Goal: Task Accomplishment & Management: Complete application form

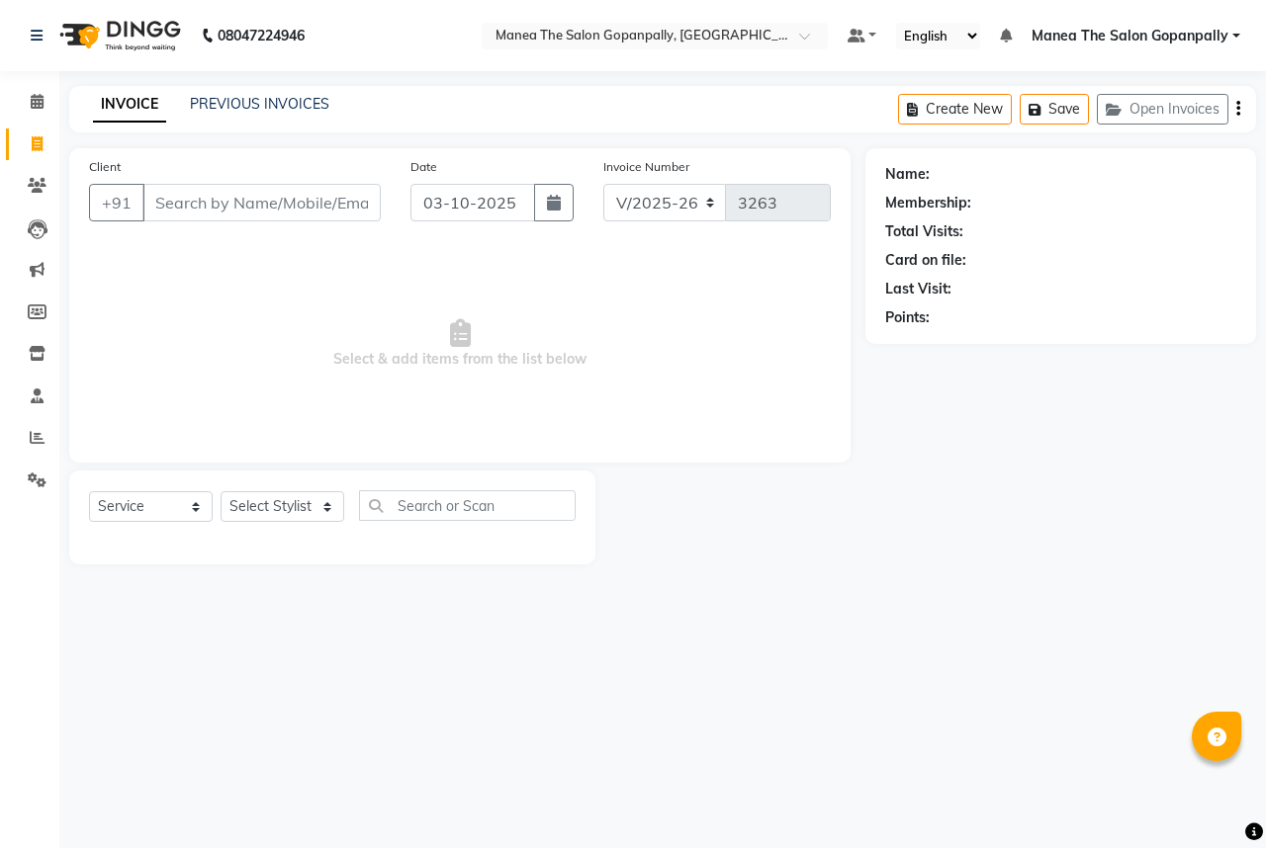
select select "7027"
select select "service"
click at [233, 98] on link "PREVIOUS INVOICES" at bounding box center [259, 104] width 139 height 18
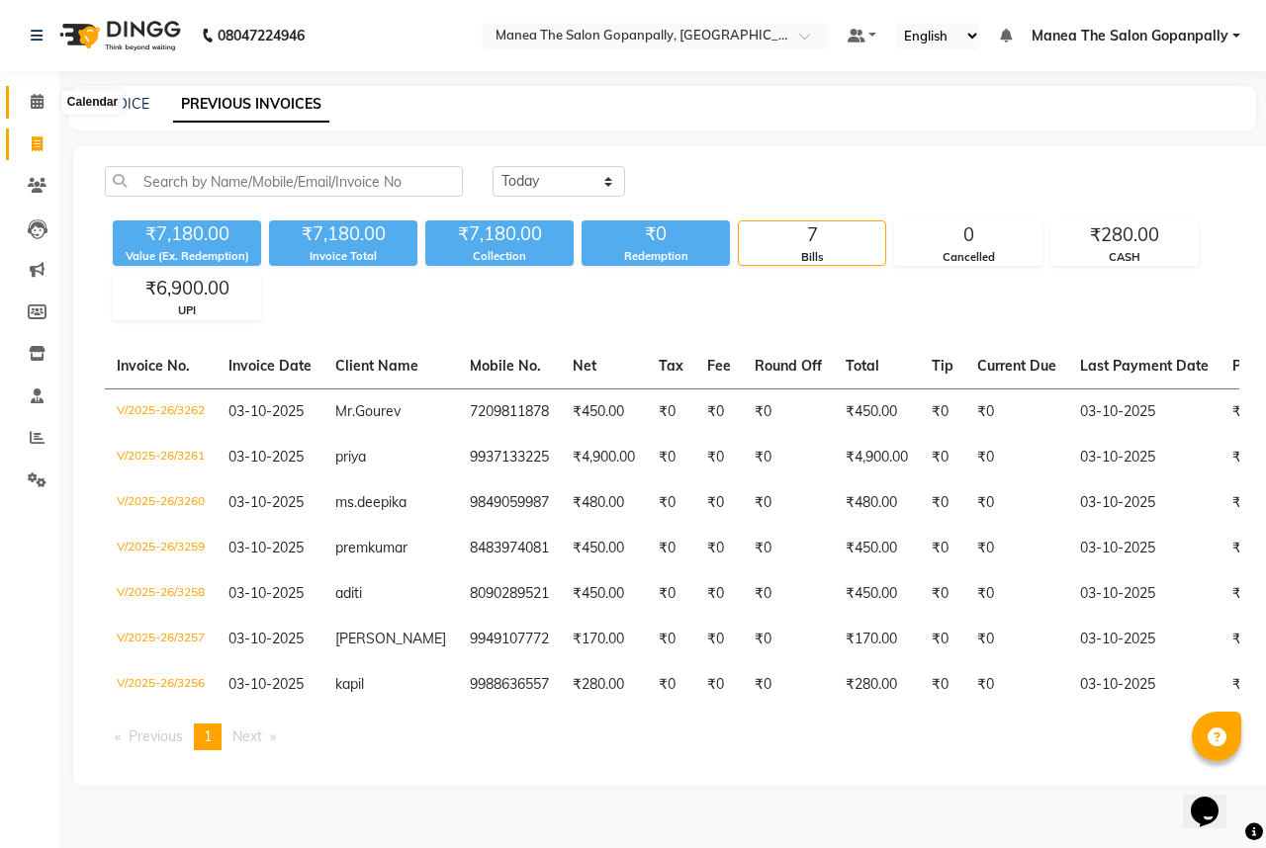
click at [45, 100] on span at bounding box center [37, 102] width 35 height 23
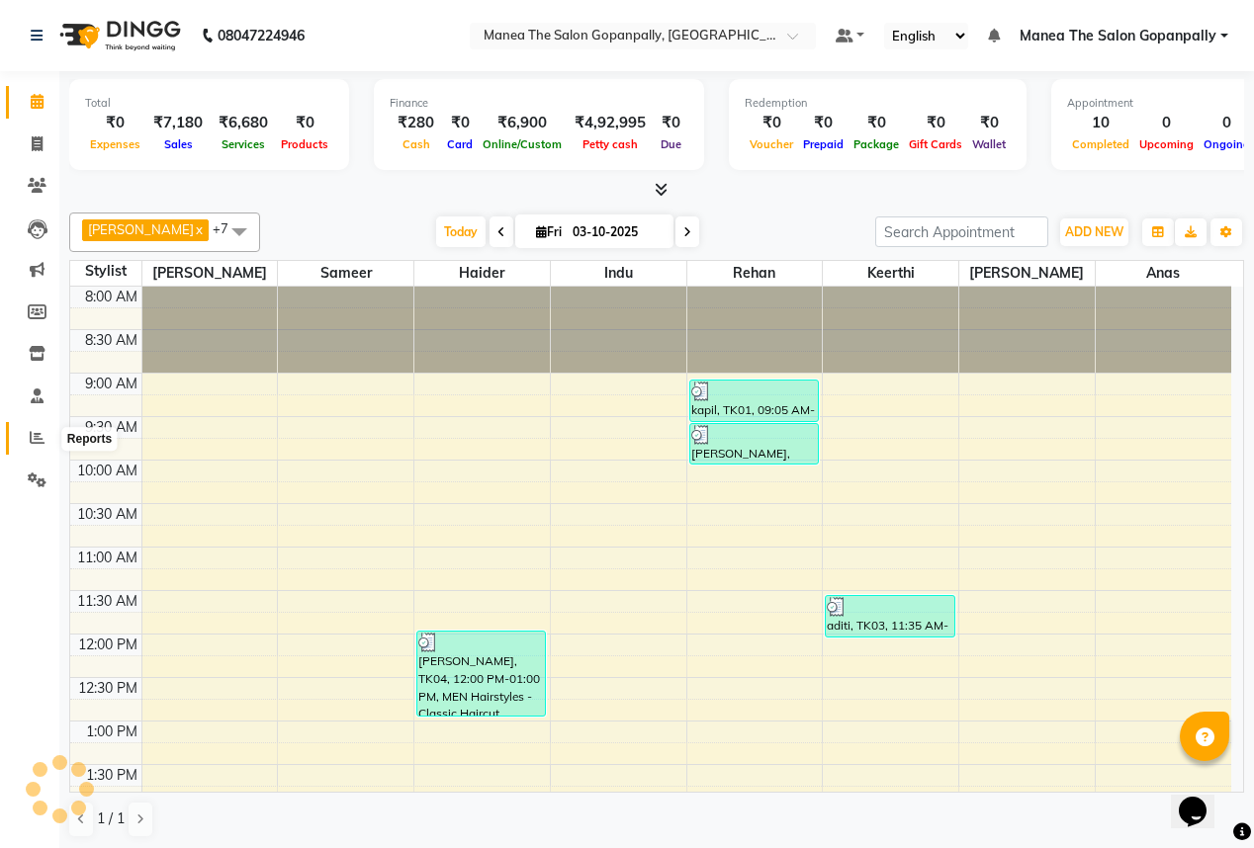
click at [39, 438] on icon at bounding box center [37, 437] width 15 height 15
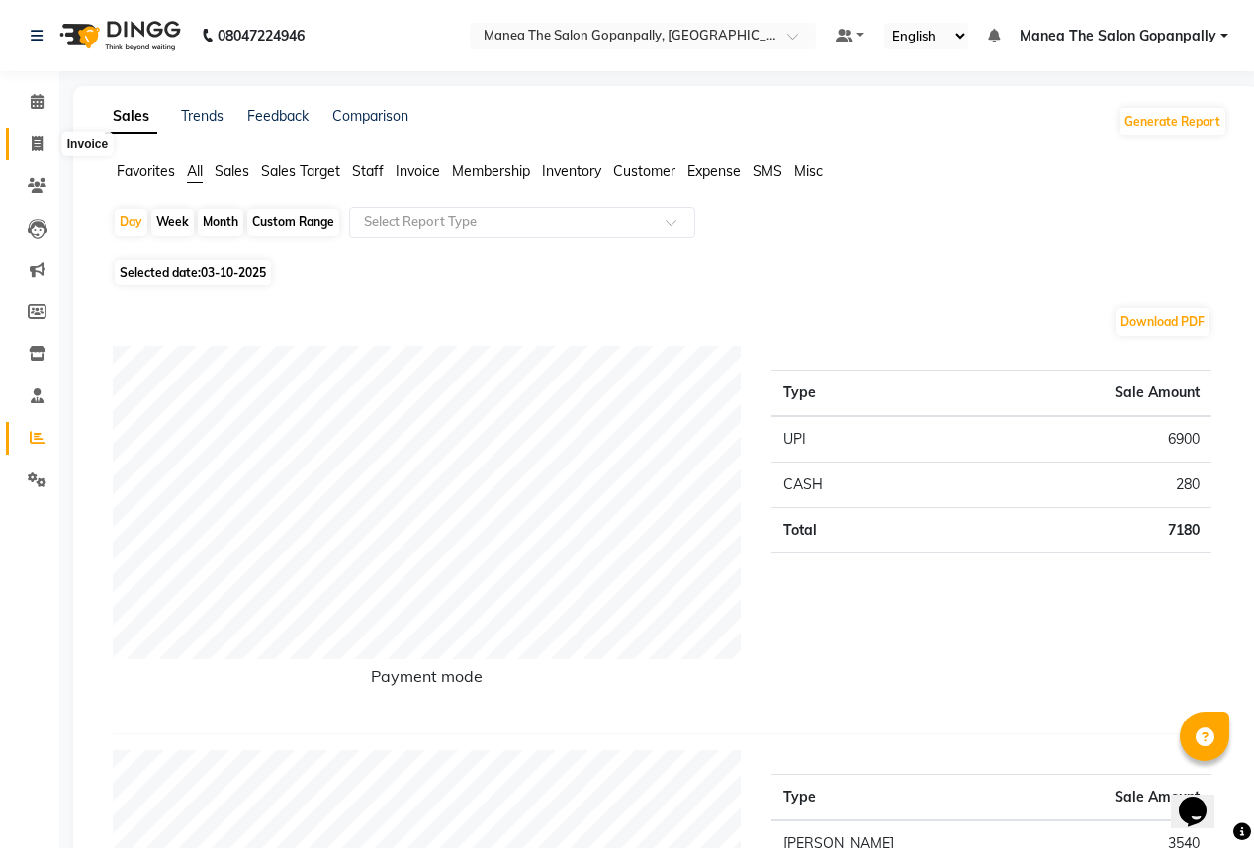
click at [30, 147] on span at bounding box center [37, 144] width 35 height 23
select select "service"
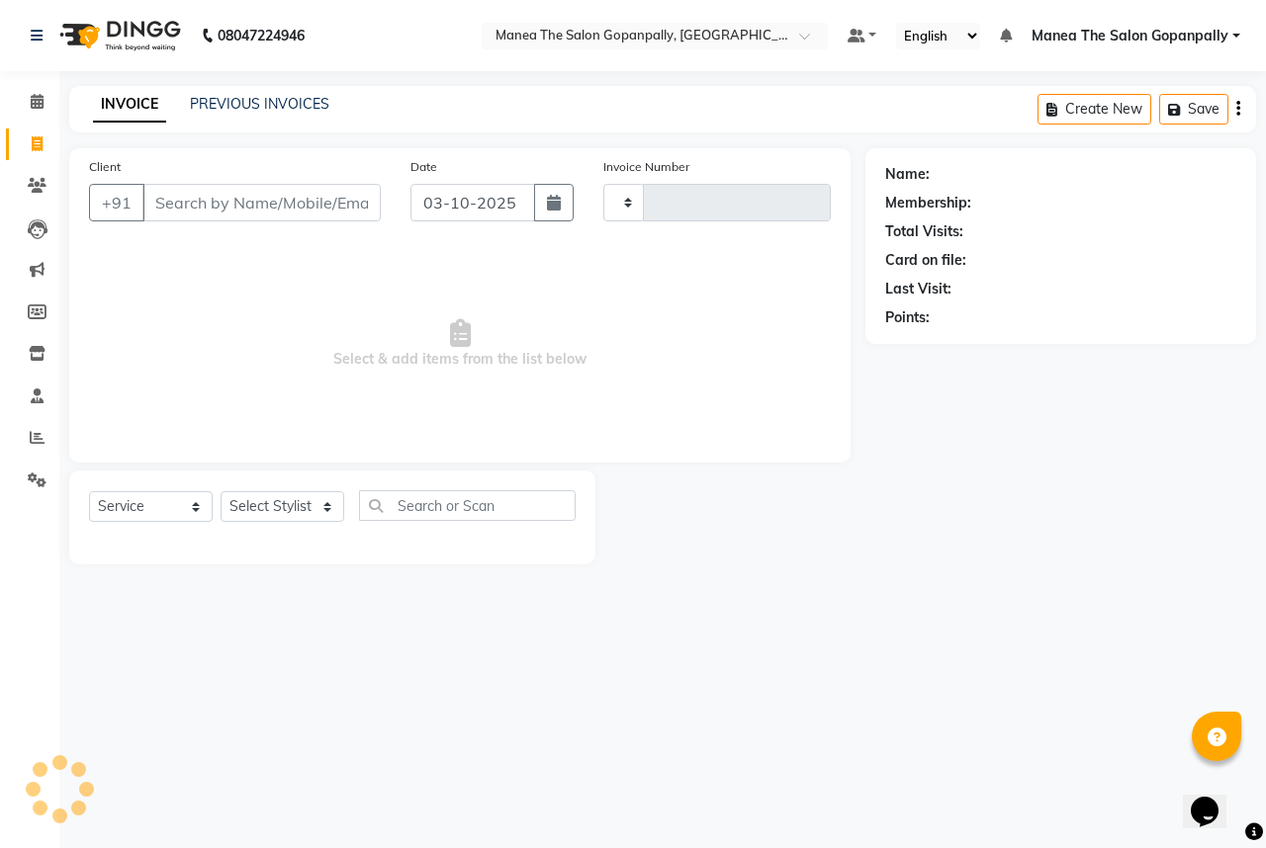
type input "3263"
select select "7027"
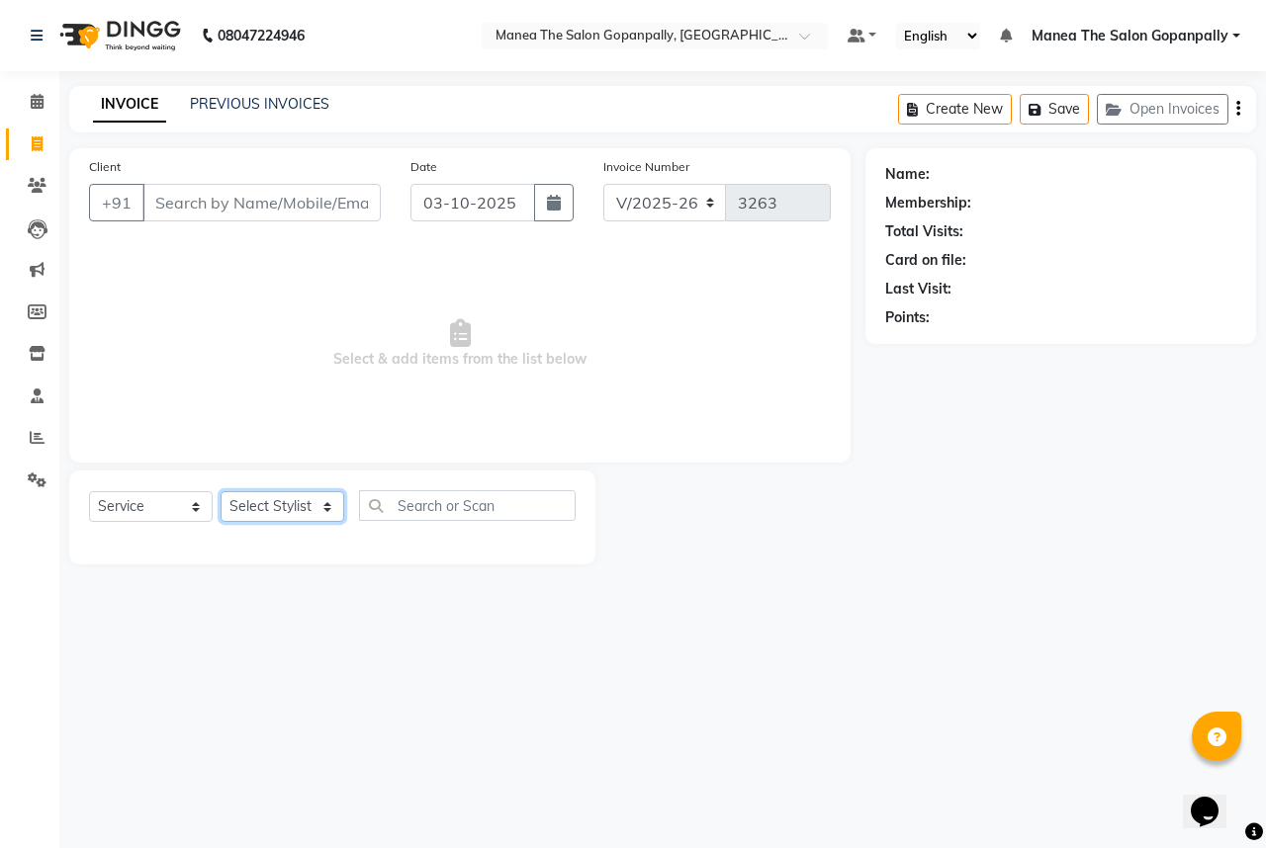
click at [289, 506] on select "Select Stylist anas [PERSON_NAME] [PERSON_NAME] [PERSON_NAME] sameer [PERSON_NA…" at bounding box center [282, 506] width 124 height 31
select select "86049"
click at [220, 492] on select "Select Stylist anas [PERSON_NAME] [PERSON_NAME] [PERSON_NAME] sameer [PERSON_NA…" at bounding box center [282, 506] width 124 height 31
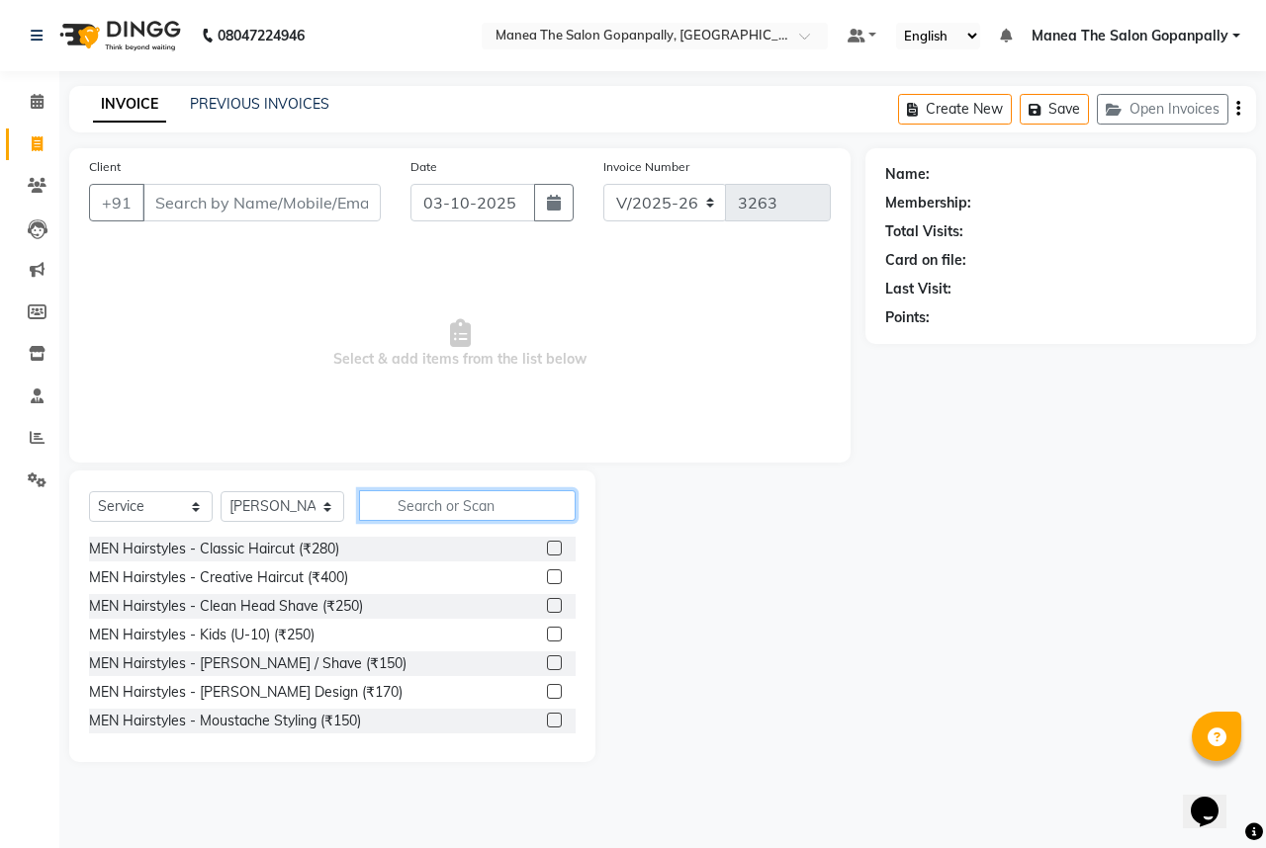
click at [494, 515] on input "text" at bounding box center [467, 505] width 217 height 31
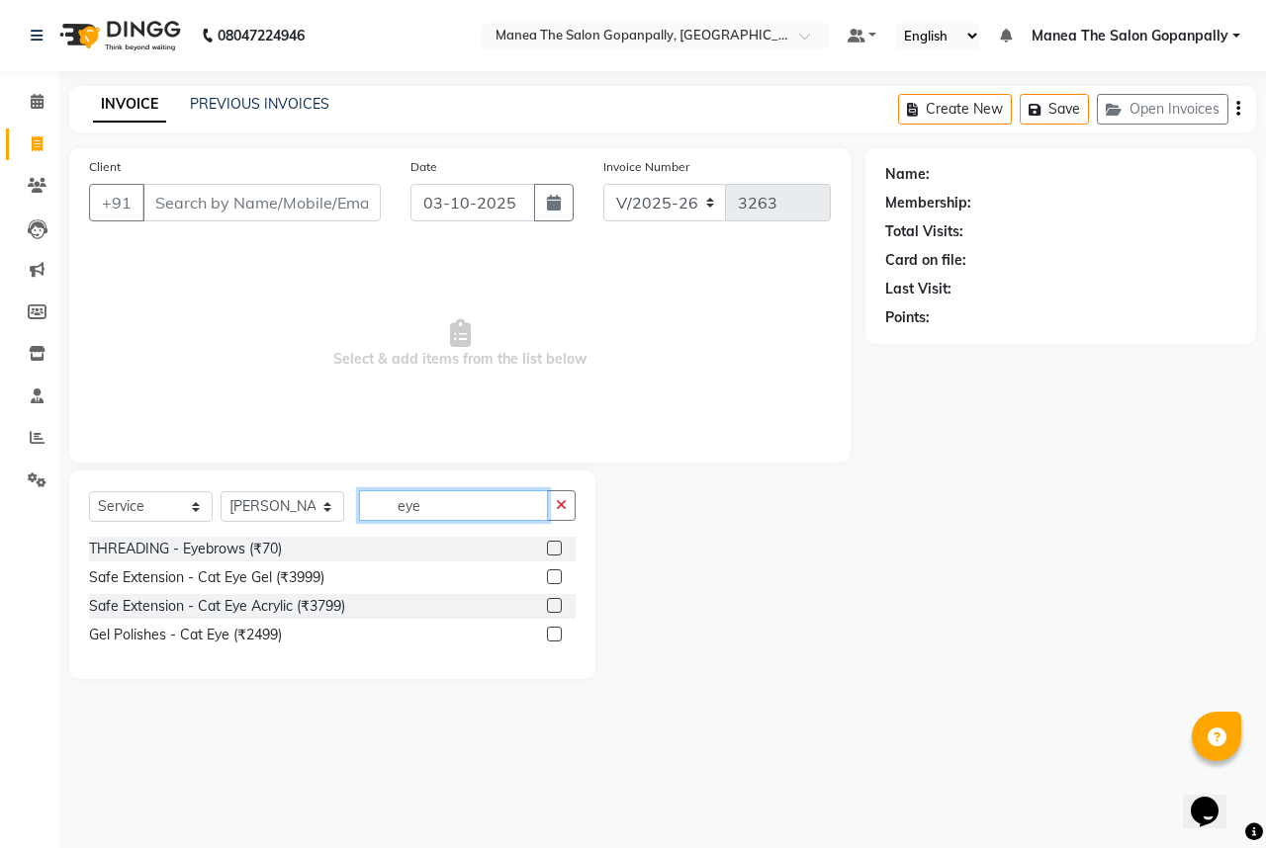
type input "eye"
click at [554, 548] on label at bounding box center [554, 548] width 15 height 15
click at [554, 548] on input "checkbox" at bounding box center [553, 549] width 13 height 13
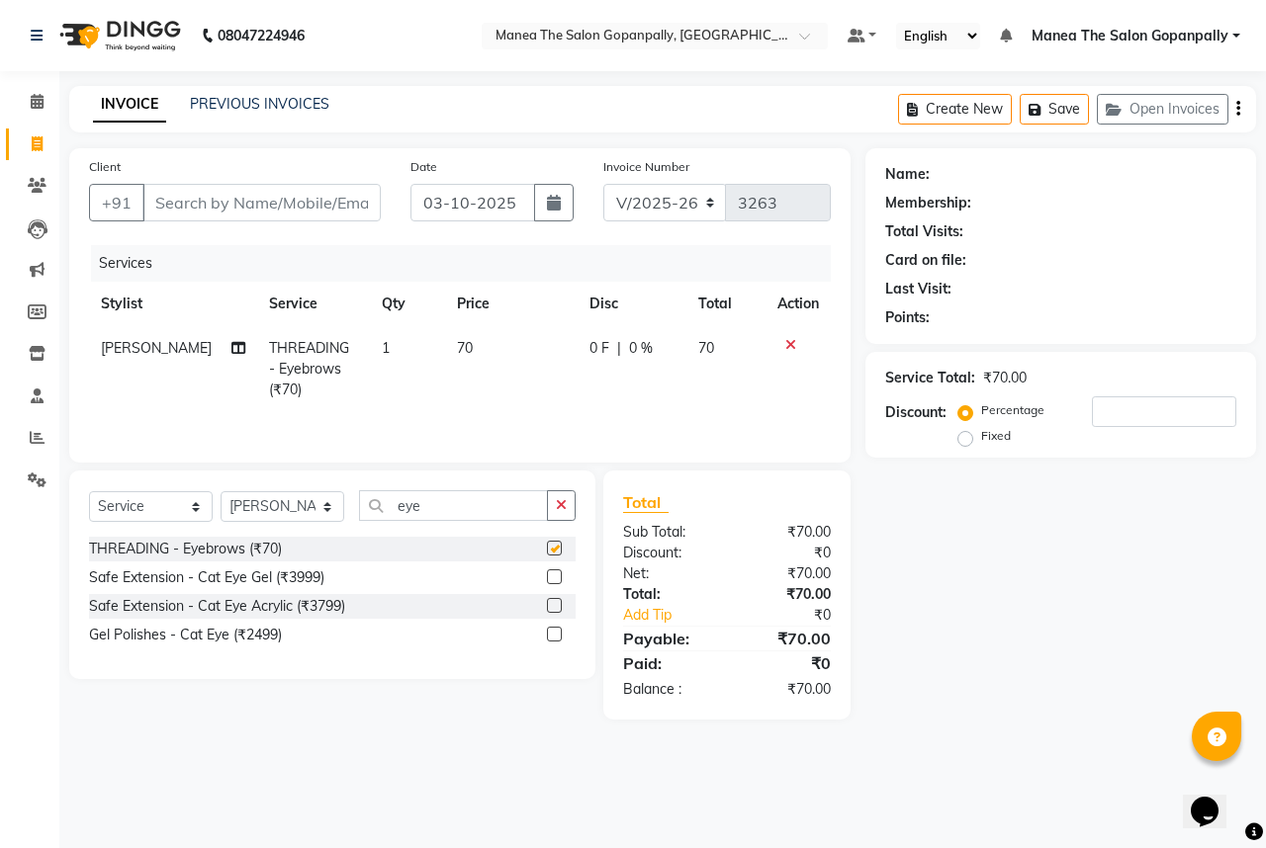
checkbox input "false"
click at [323, 198] on input "Client" at bounding box center [261, 203] width 238 height 38
type input "9"
type input "0"
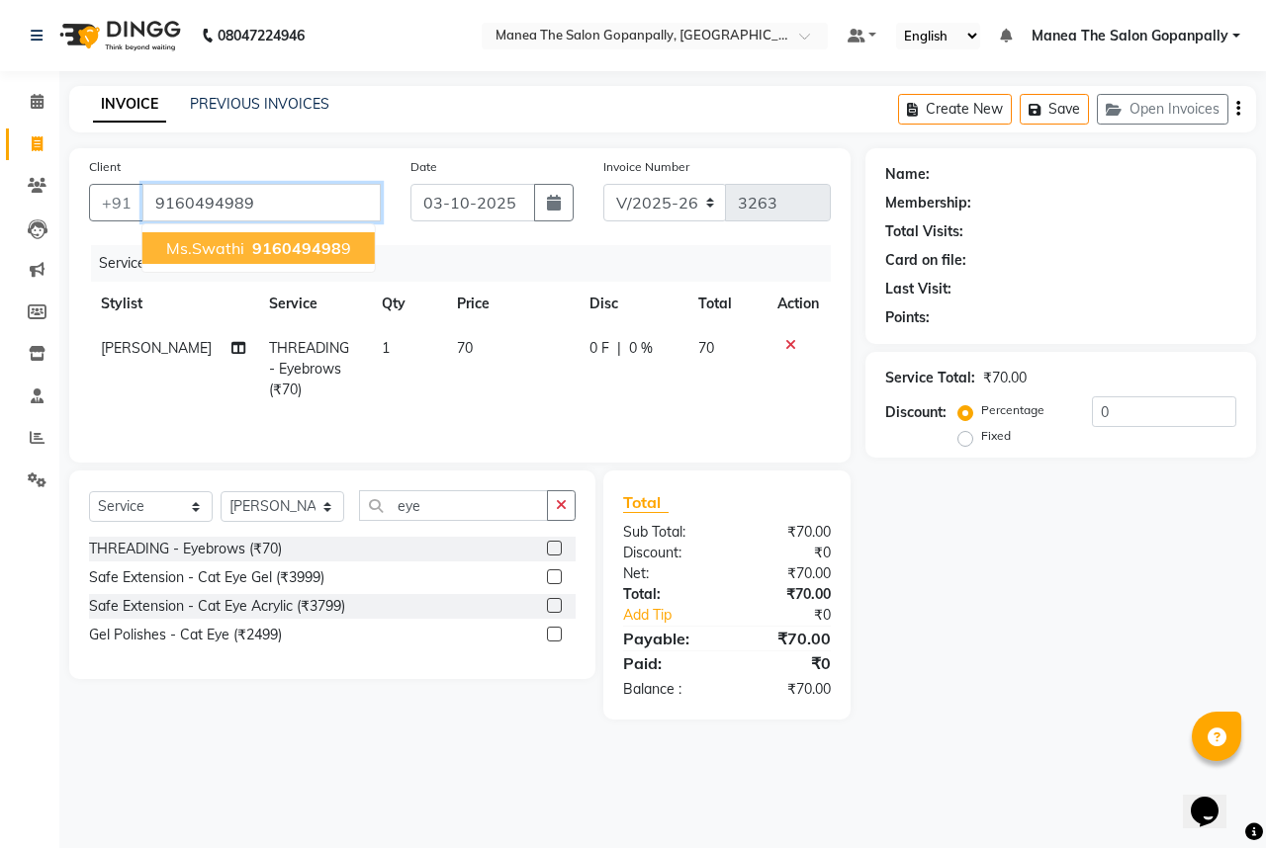
type input "9160494989"
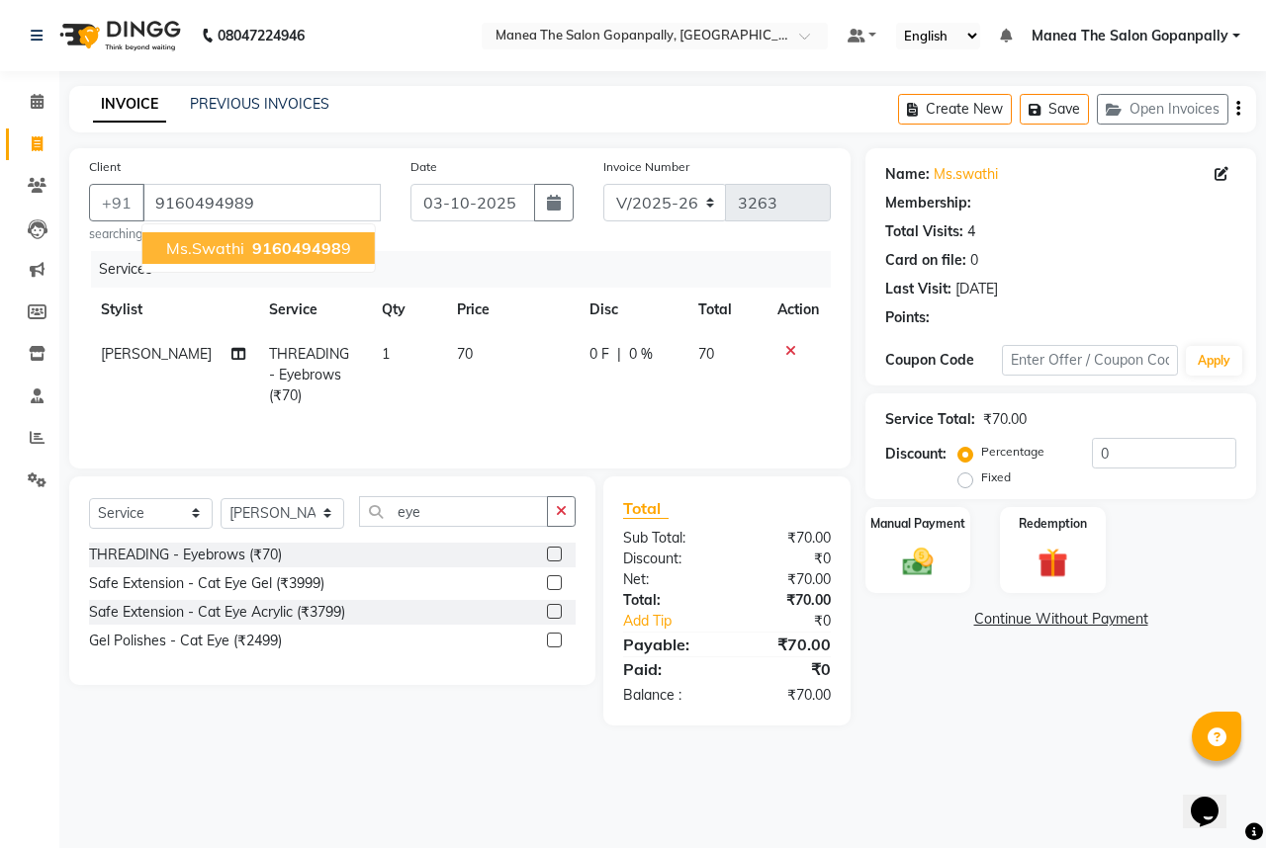
click at [252, 245] on span "916049498" at bounding box center [296, 248] width 89 height 20
click at [252, 245] on div "Client [PHONE_NUMBER] Ms.swathi 916049498 9 searching... Date [DATE] Invoice Nu…" at bounding box center [459, 308] width 781 height 320
select select "1: Object"
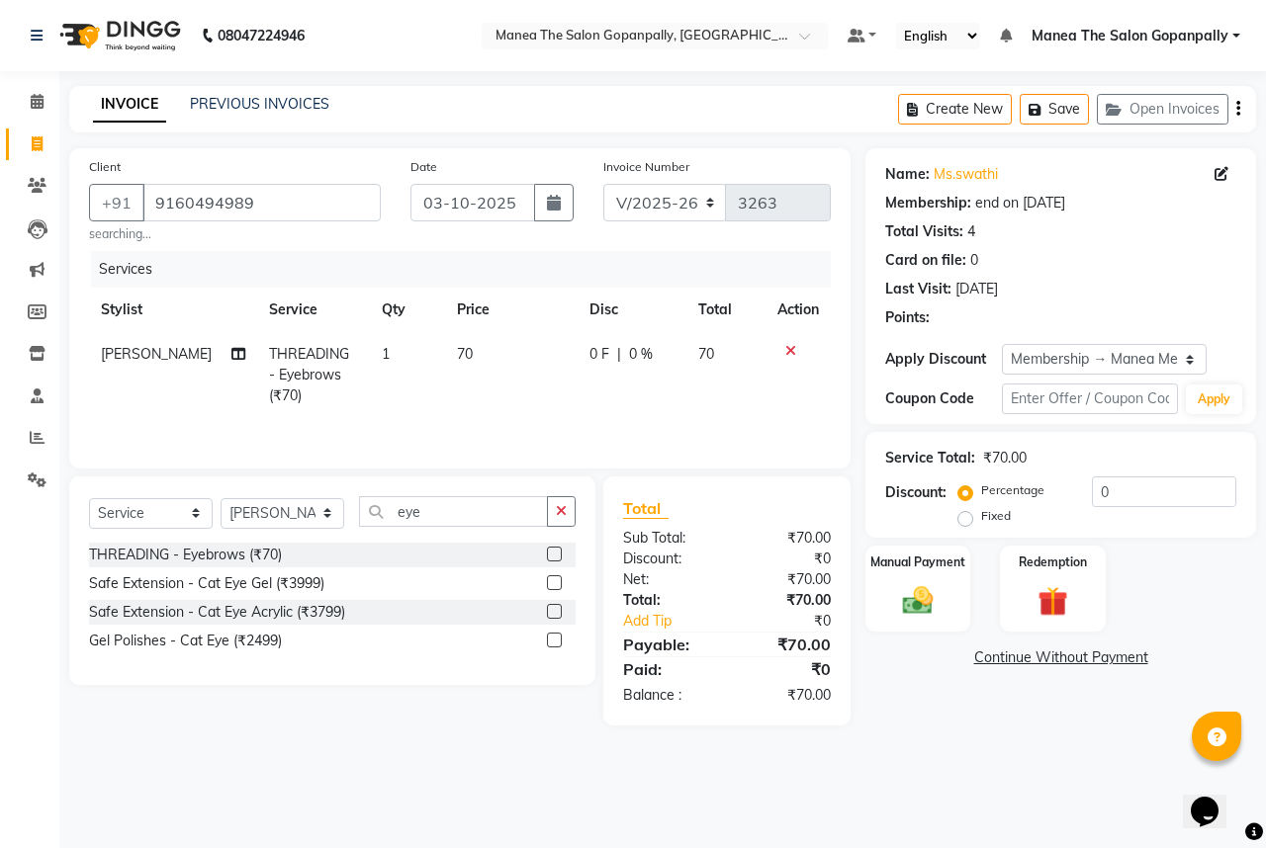
type input "20"
select select "2: Object"
click at [1190, 500] on input "20" at bounding box center [1164, 492] width 144 height 31
type input "2"
click at [929, 574] on div "Manual Payment" at bounding box center [918, 589] width 110 height 91
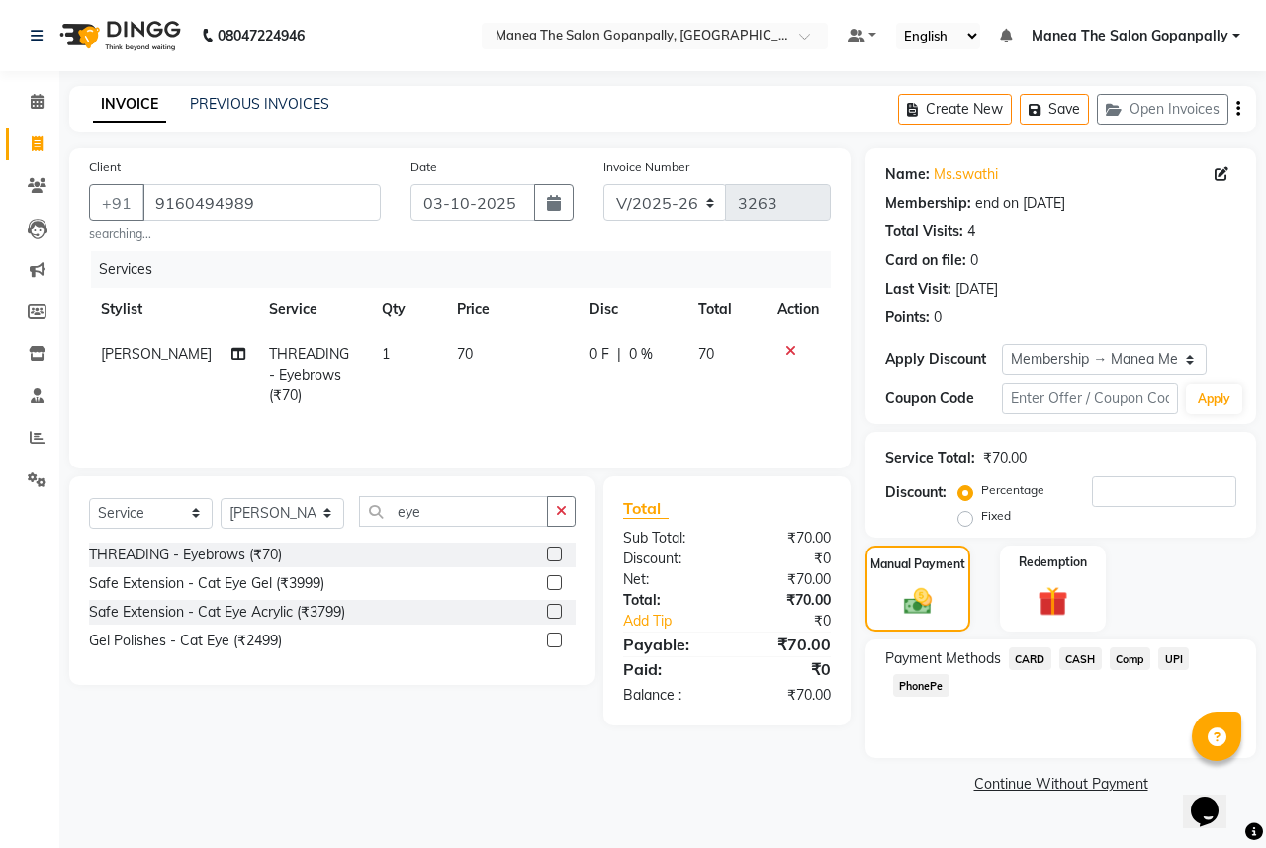
click at [1179, 658] on span "UPI" at bounding box center [1173, 659] width 31 height 23
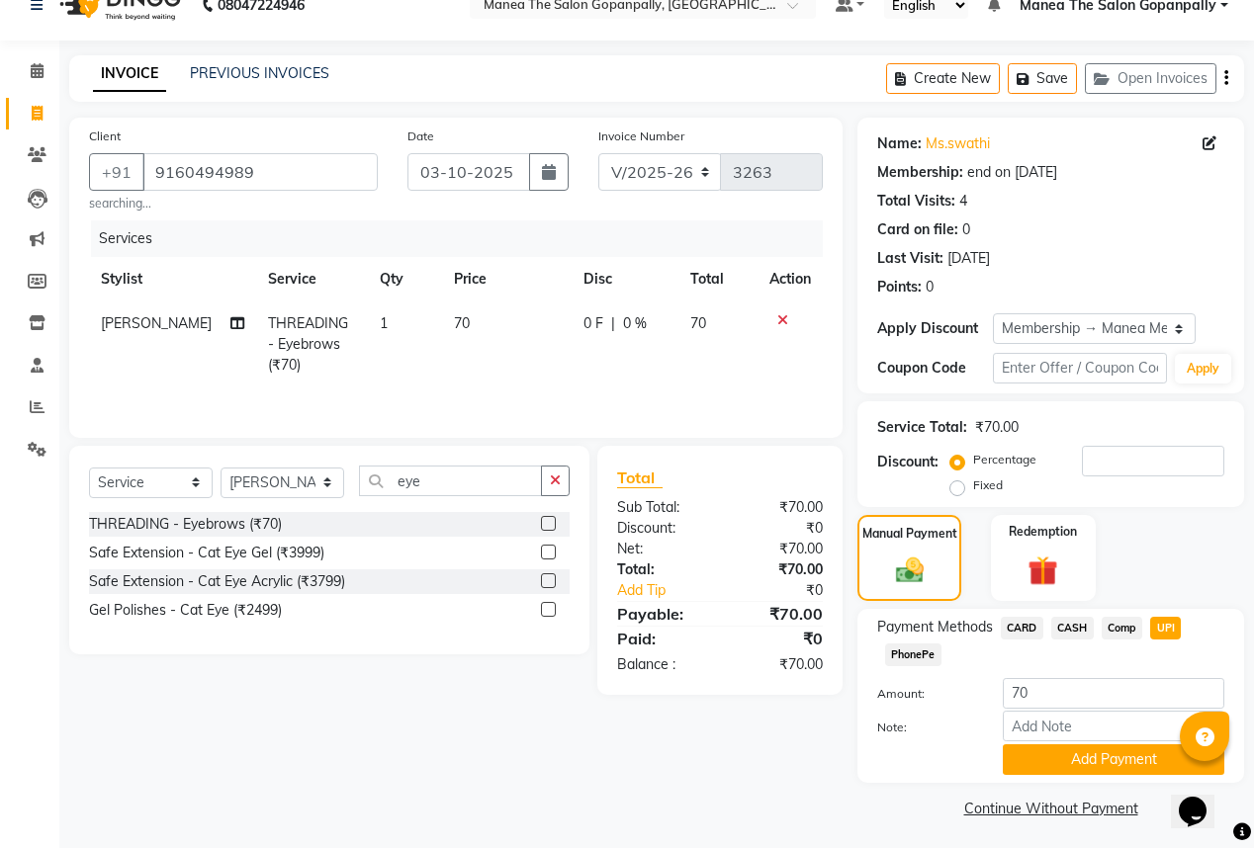
scroll to position [39, 0]
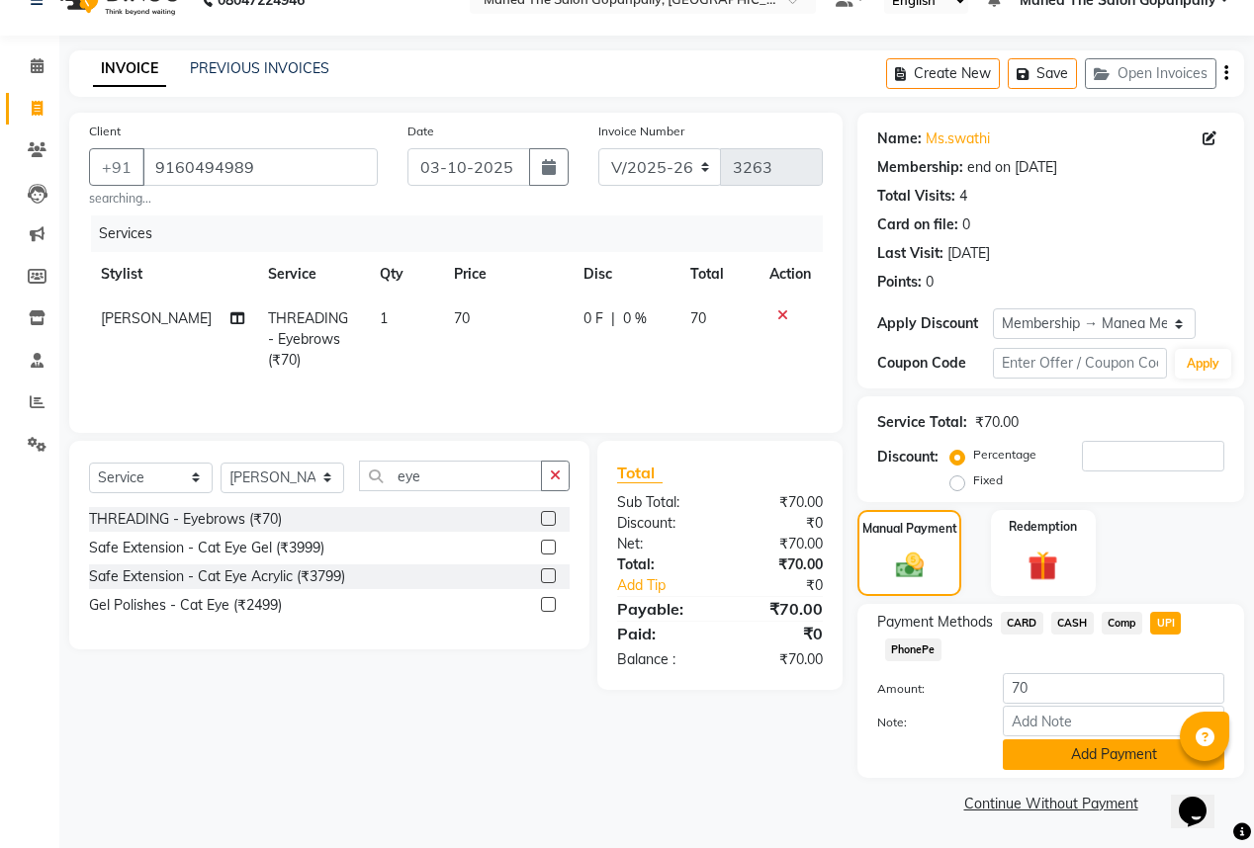
click at [1115, 755] on button "Add Payment" at bounding box center [1113, 755] width 221 height 31
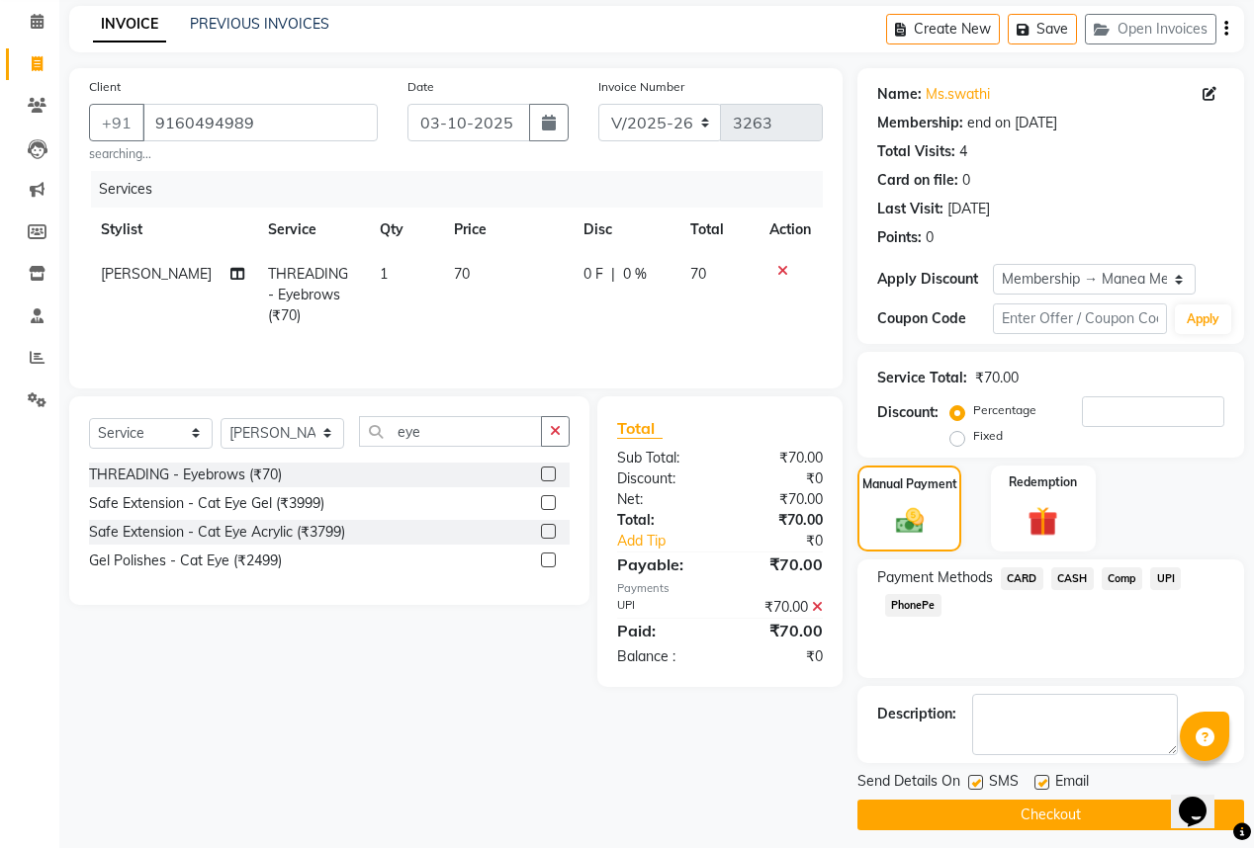
scroll to position [91, 0]
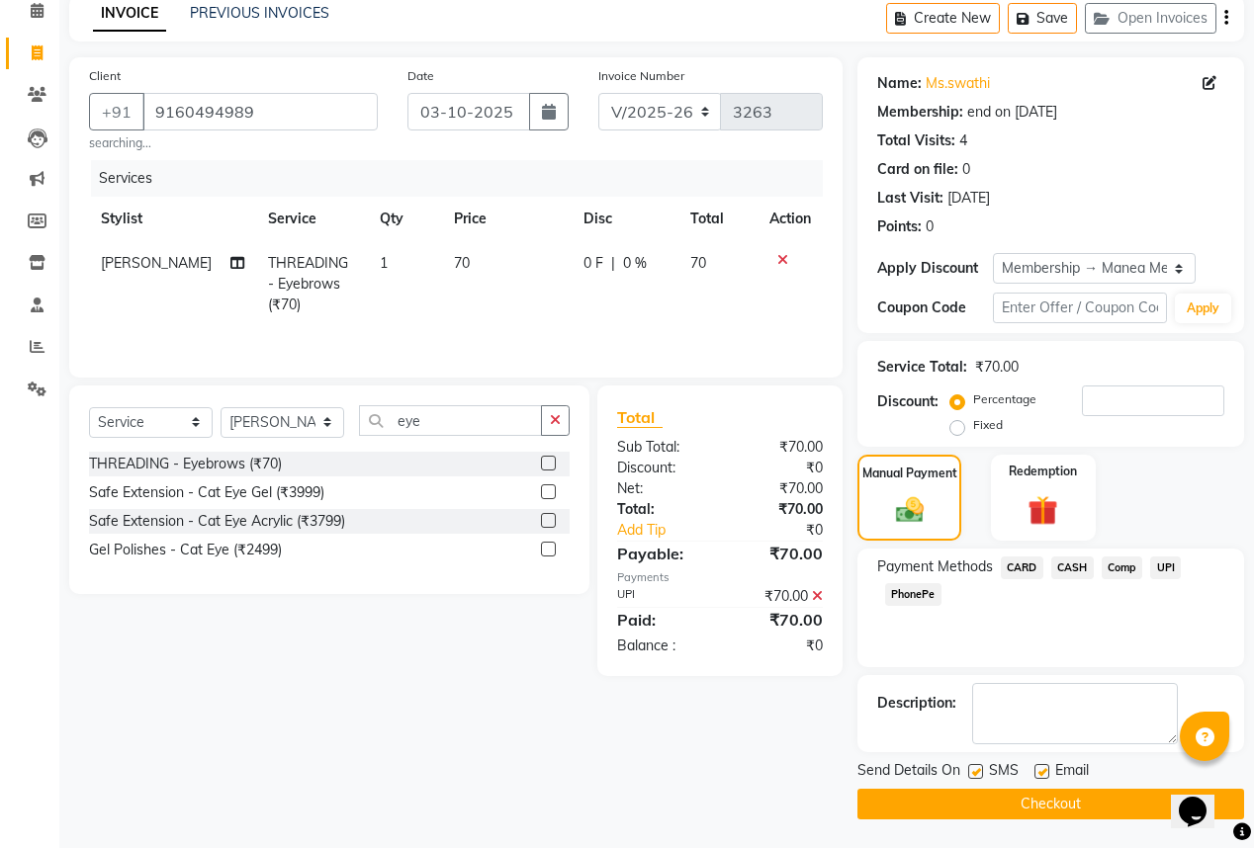
click at [1036, 768] on label at bounding box center [1041, 771] width 15 height 15
click at [1036, 768] on input "checkbox" at bounding box center [1040, 772] width 13 height 13
checkbox input "false"
click at [1036, 798] on button "Checkout" at bounding box center [1050, 804] width 387 height 31
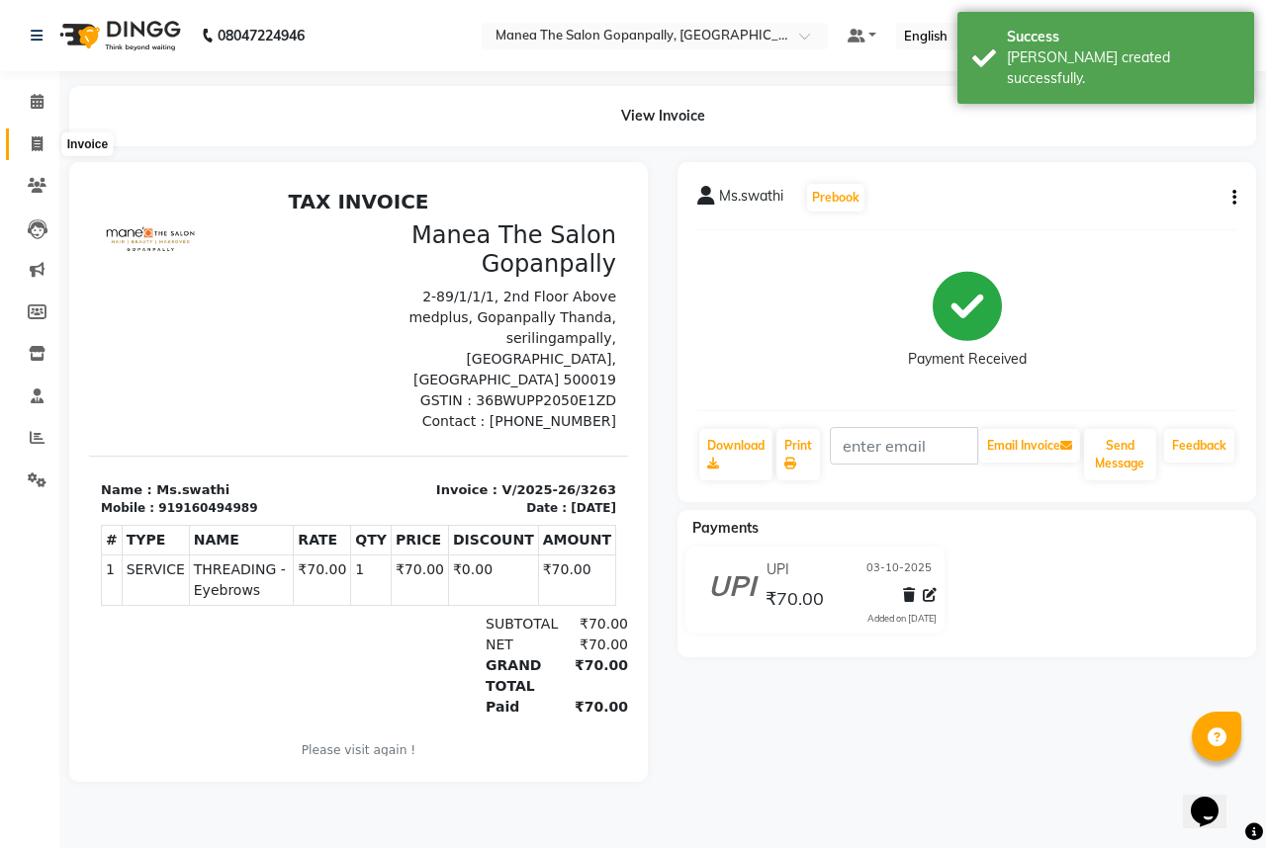
click at [36, 137] on icon at bounding box center [37, 143] width 11 height 15
select select "service"
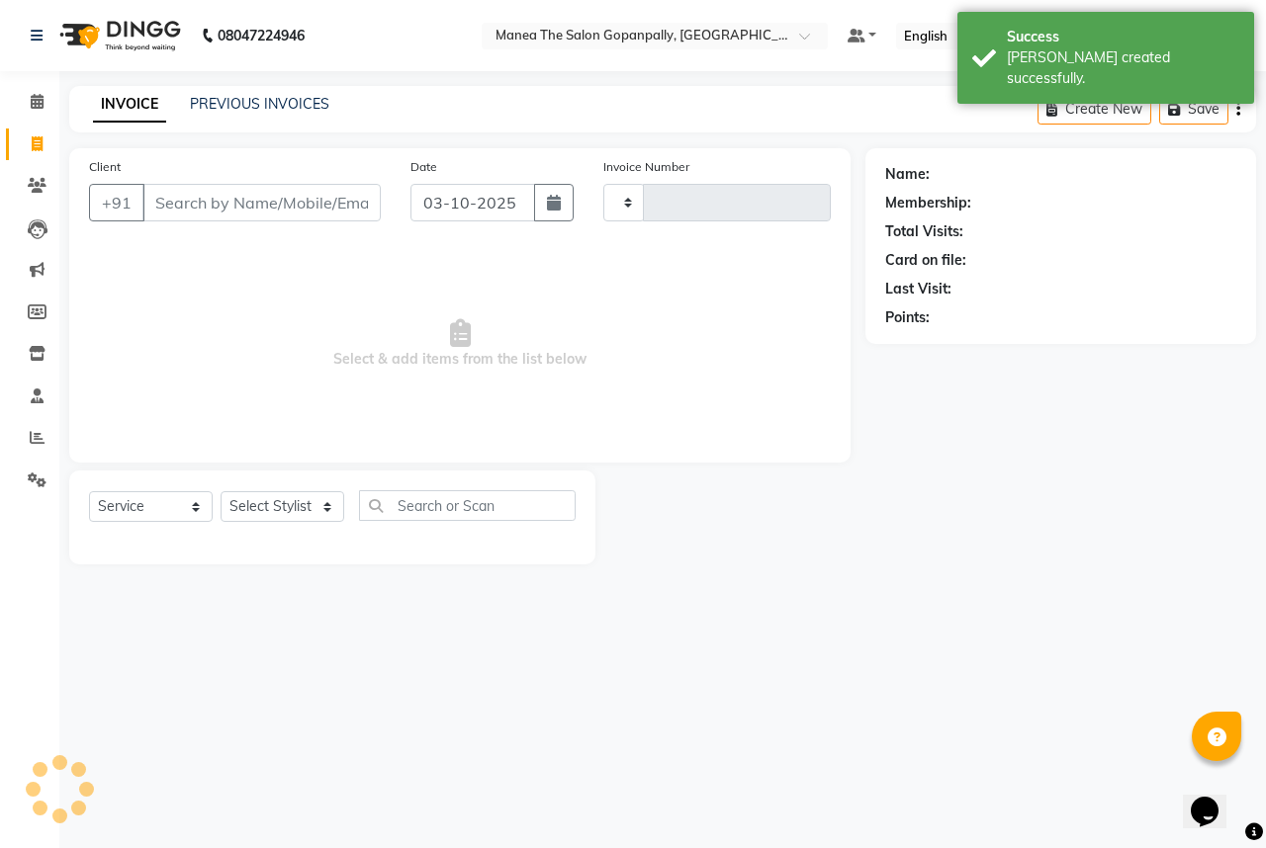
type input "3264"
select select "7027"
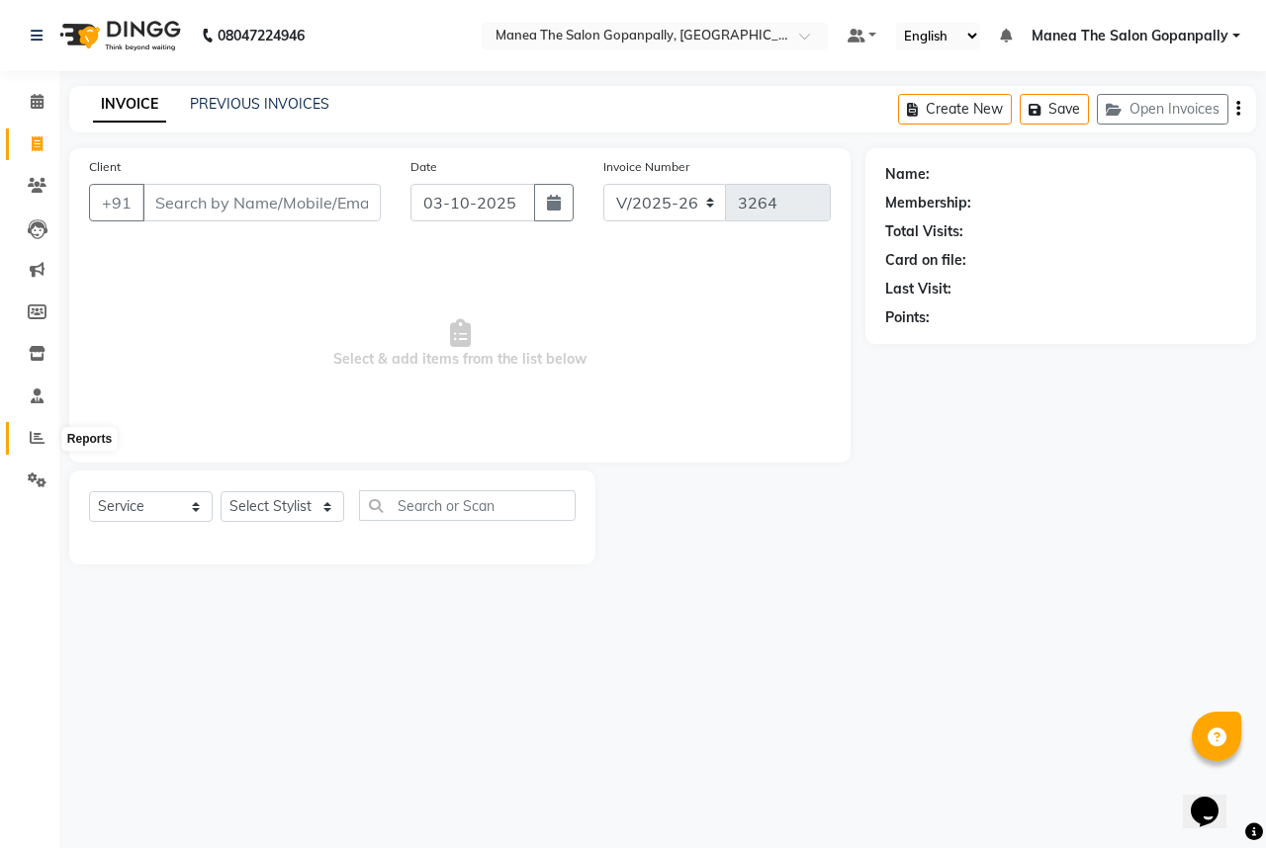
click at [28, 434] on span at bounding box center [37, 438] width 35 height 23
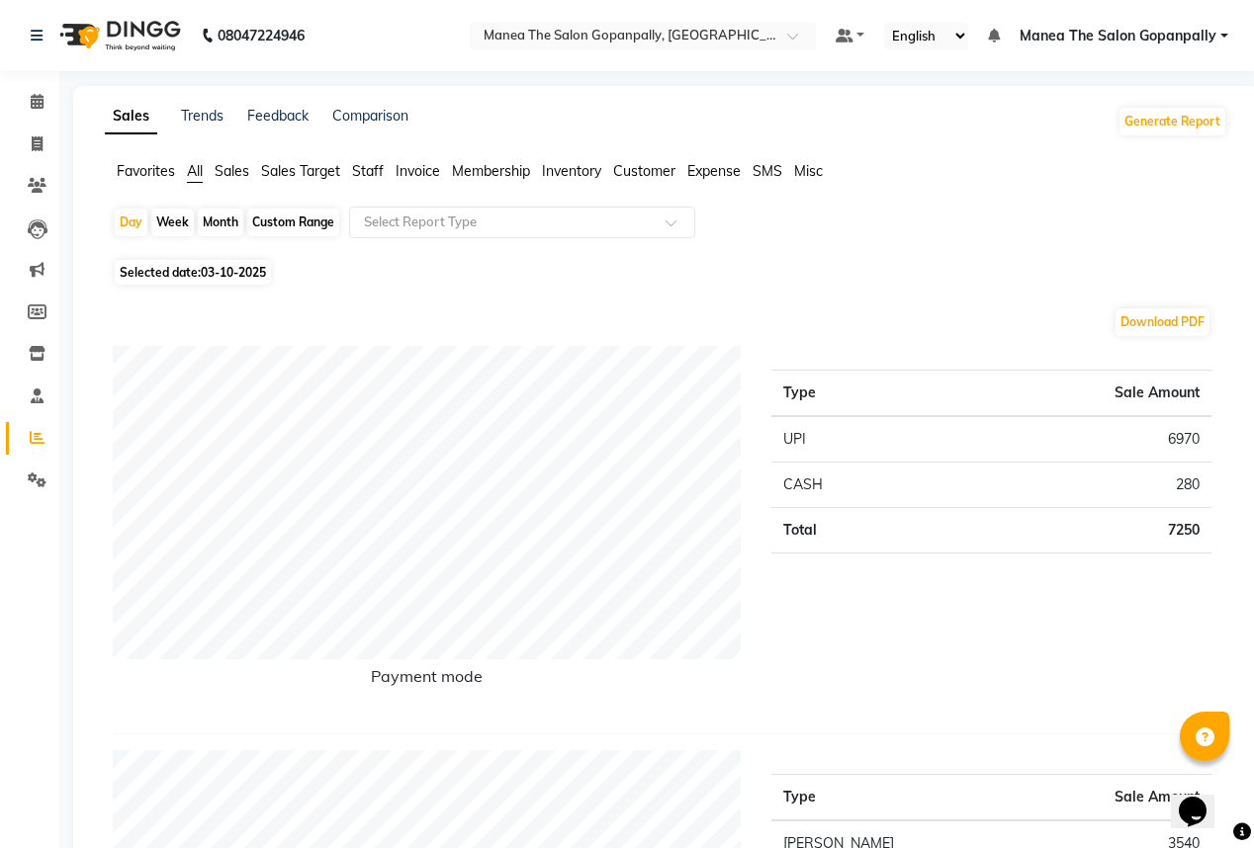
click at [222, 218] on div "Month" at bounding box center [220, 223] width 45 height 28
select select "10"
select select "2025"
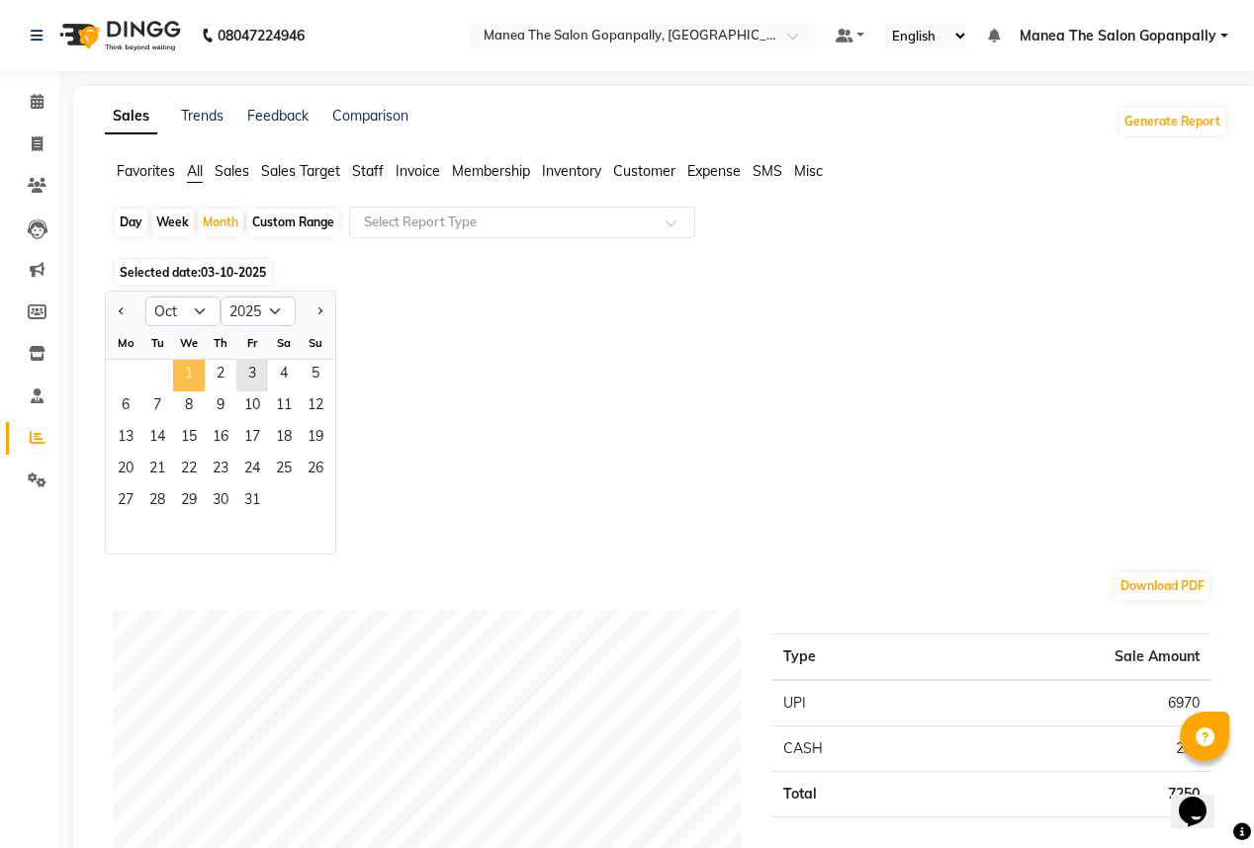
click at [194, 376] on span "1" at bounding box center [189, 376] width 32 height 32
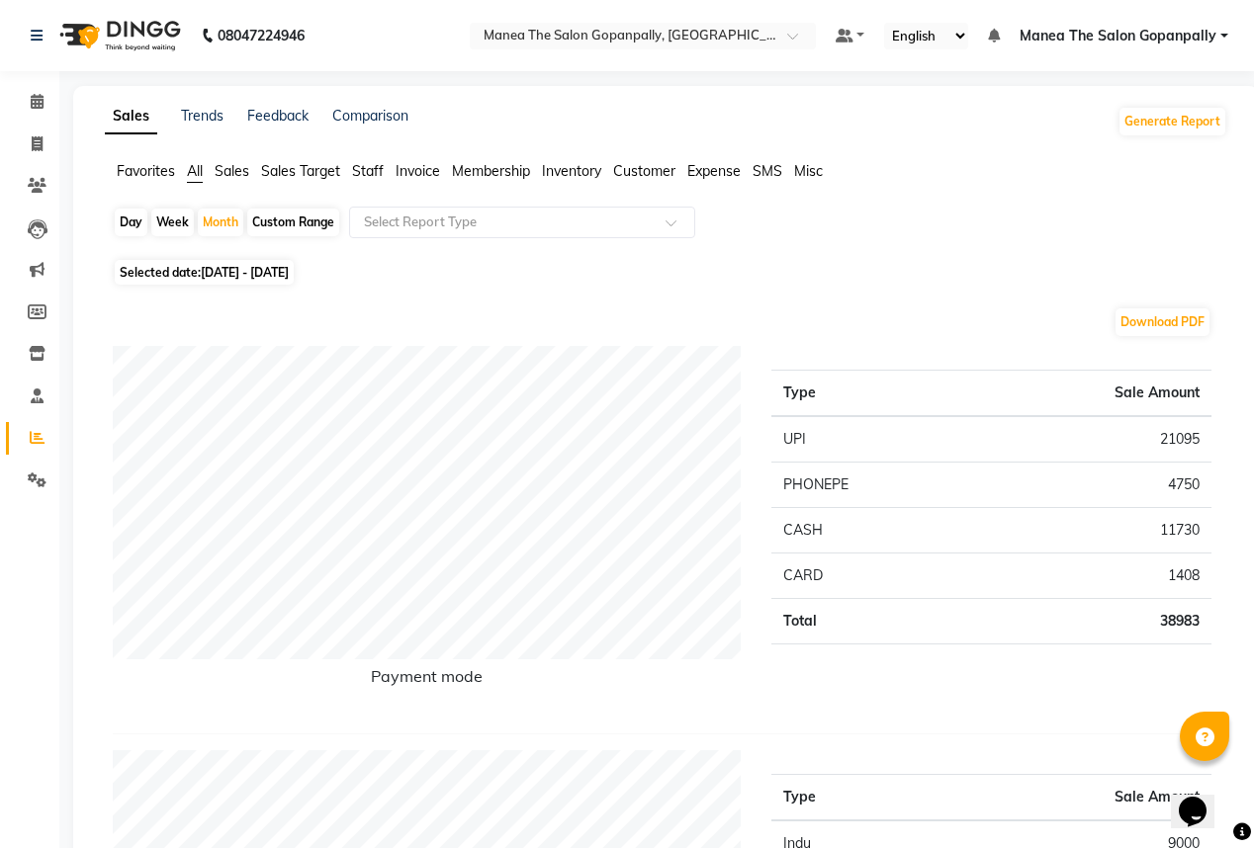
click at [121, 211] on div "Day" at bounding box center [131, 223] width 33 height 28
select select "10"
select select "2025"
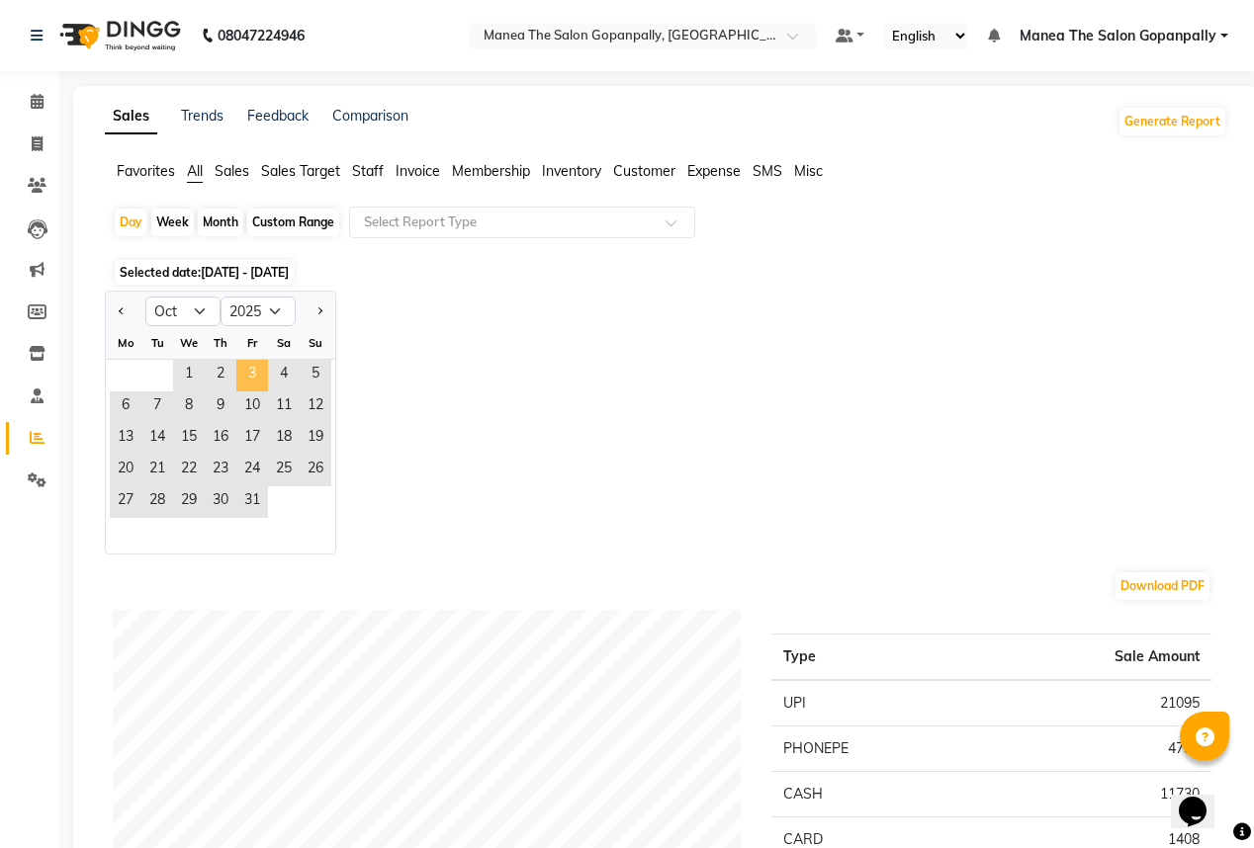
click at [249, 371] on span "3" at bounding box center [252, 376] width 32 height 32
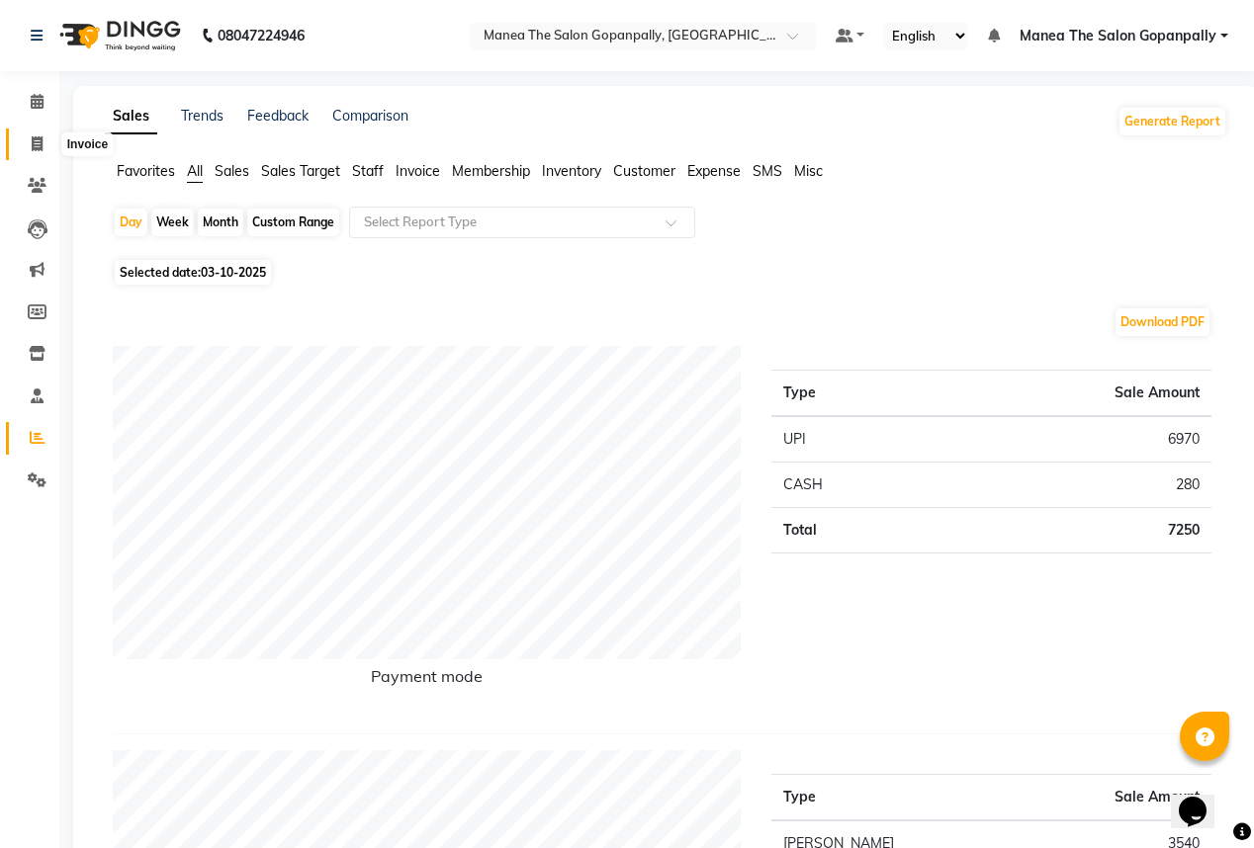
click at [44, 135] on span at bounding box center [37, 144] width 35 height 23
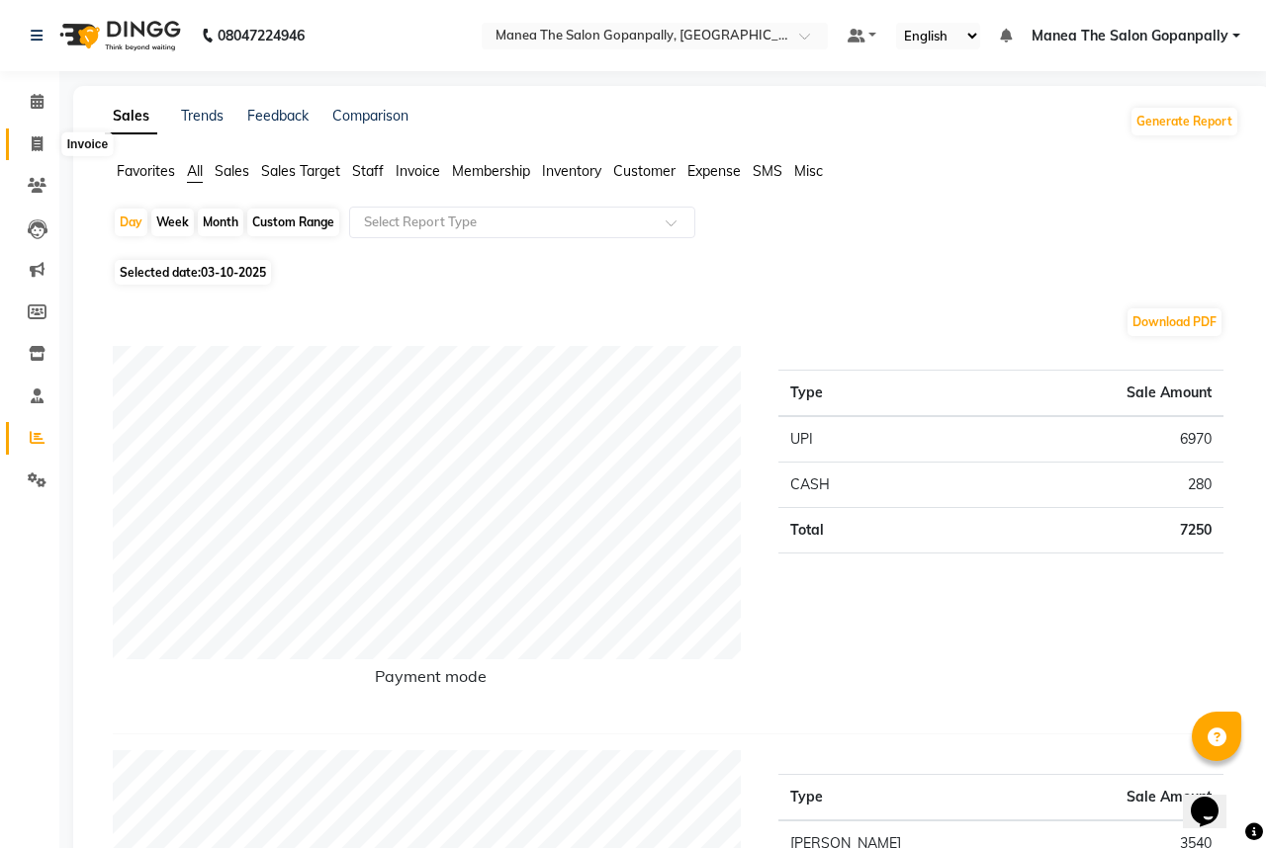
select select "service"
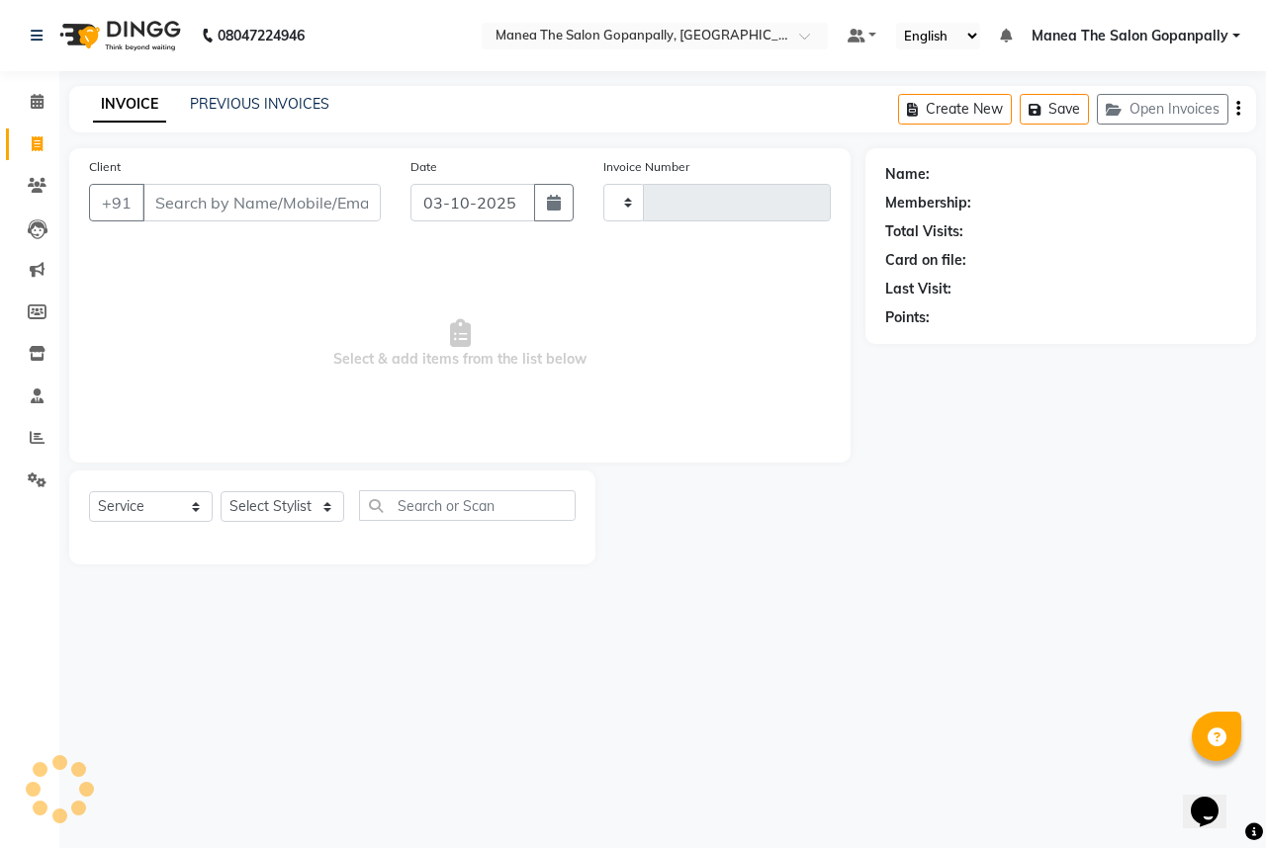
type input "3264"
select select "7027"
click at [245, 518] on select "Select Stylist anas [PERSON_NAME] [PERSON_NAME] [PERSON_NAME] sameer [PERSON_NA…" at bounding box center [282, 506] width 124 height 31
select select "83653"
click at [220, 492] on select "Select Stylist anas [PERSON_NAME] [PERSON_NAME] [PERSON_NAME] sameer [PERSON_NA…" at bounding box center [282, 506] width 124 height 31
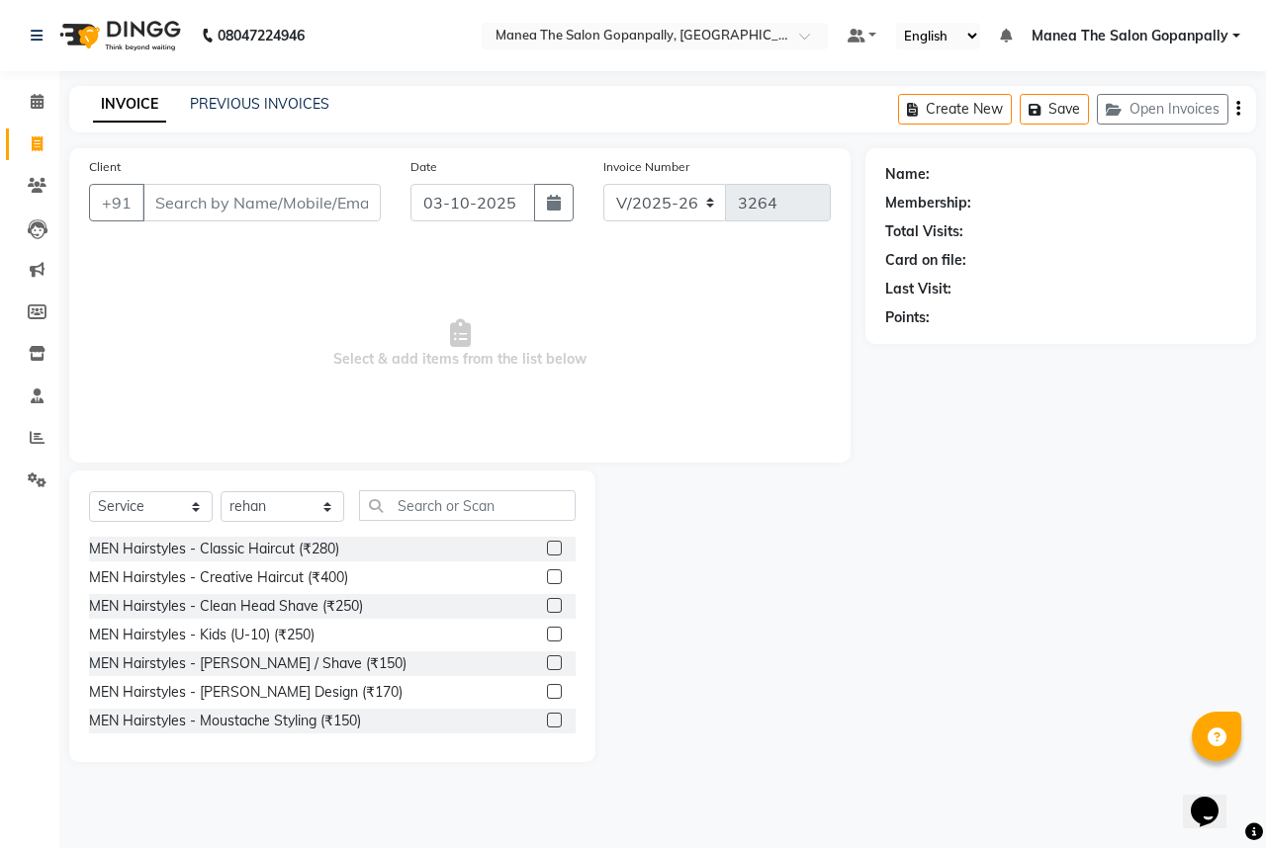
click at [547, 546] on label at bounding box center [554, 548] width 15 height 15
click at [547, 546] on input "checkbox" at bounding box center [553, 549] width 13 height 13
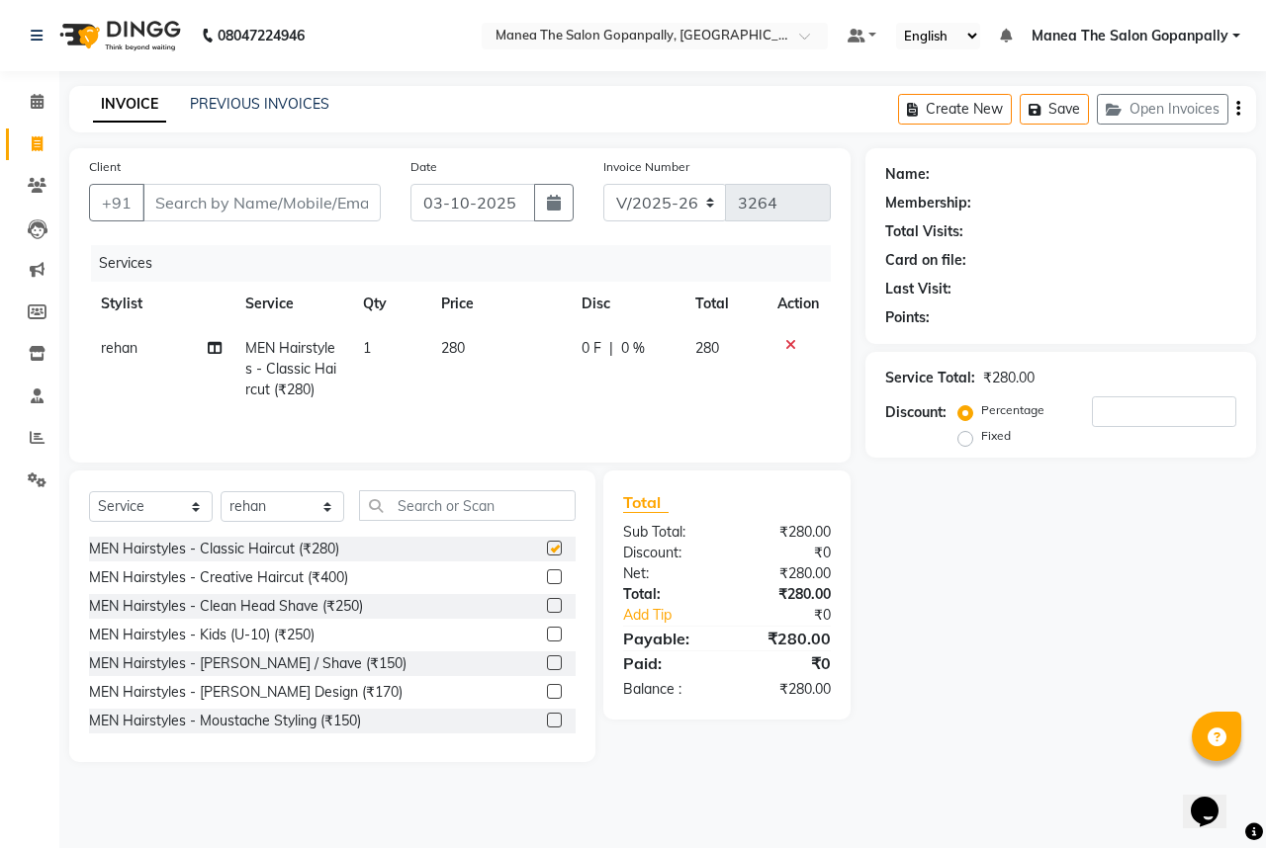
checkbox input "false"
click at [547, 688] on label at bounding box center [554, 691] width 15 height 15
click at [547, 688] on input "checkbox" at bounding box center [553, 692] width 13 height 13
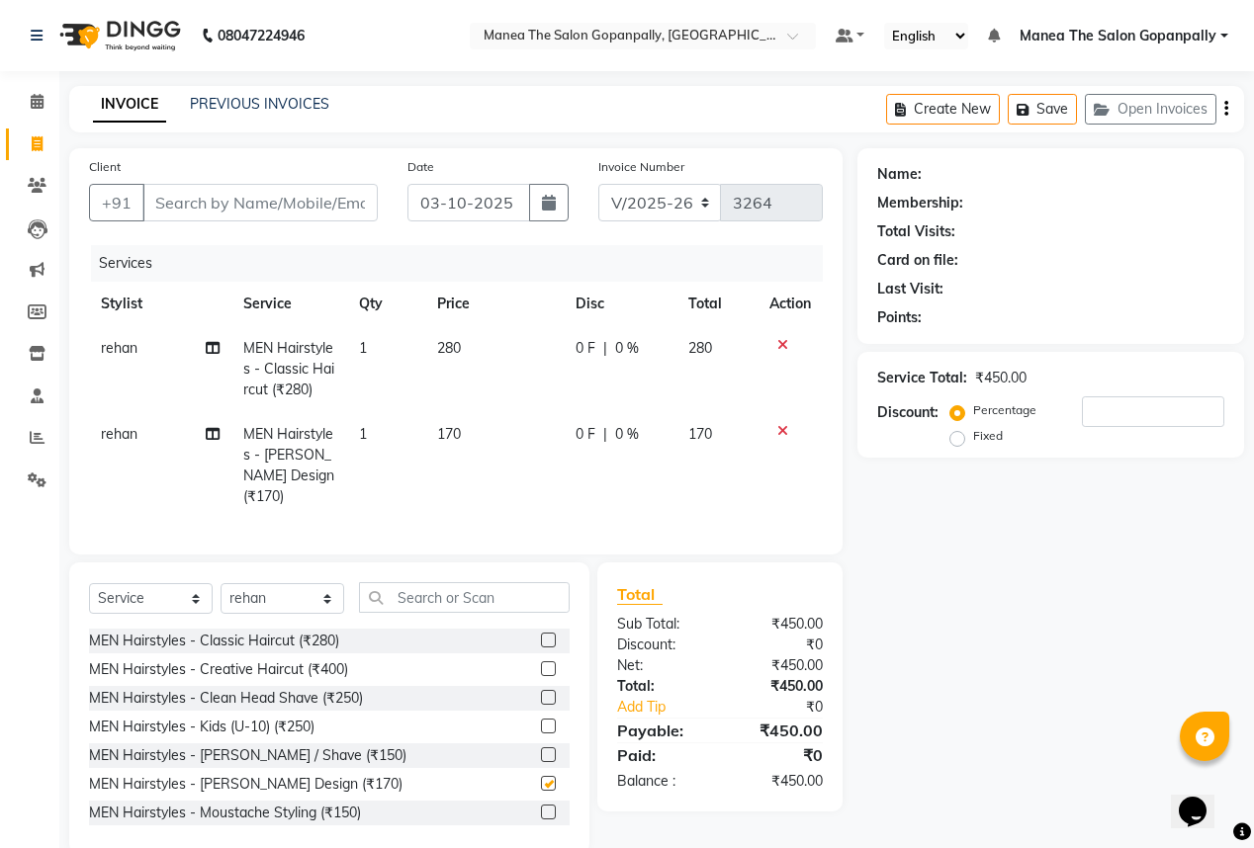
checkbox input "false"
click at [281, 201] on input "Client" at bounding box center [259, 203] width 235 height 38
type input "8"
type input "0"
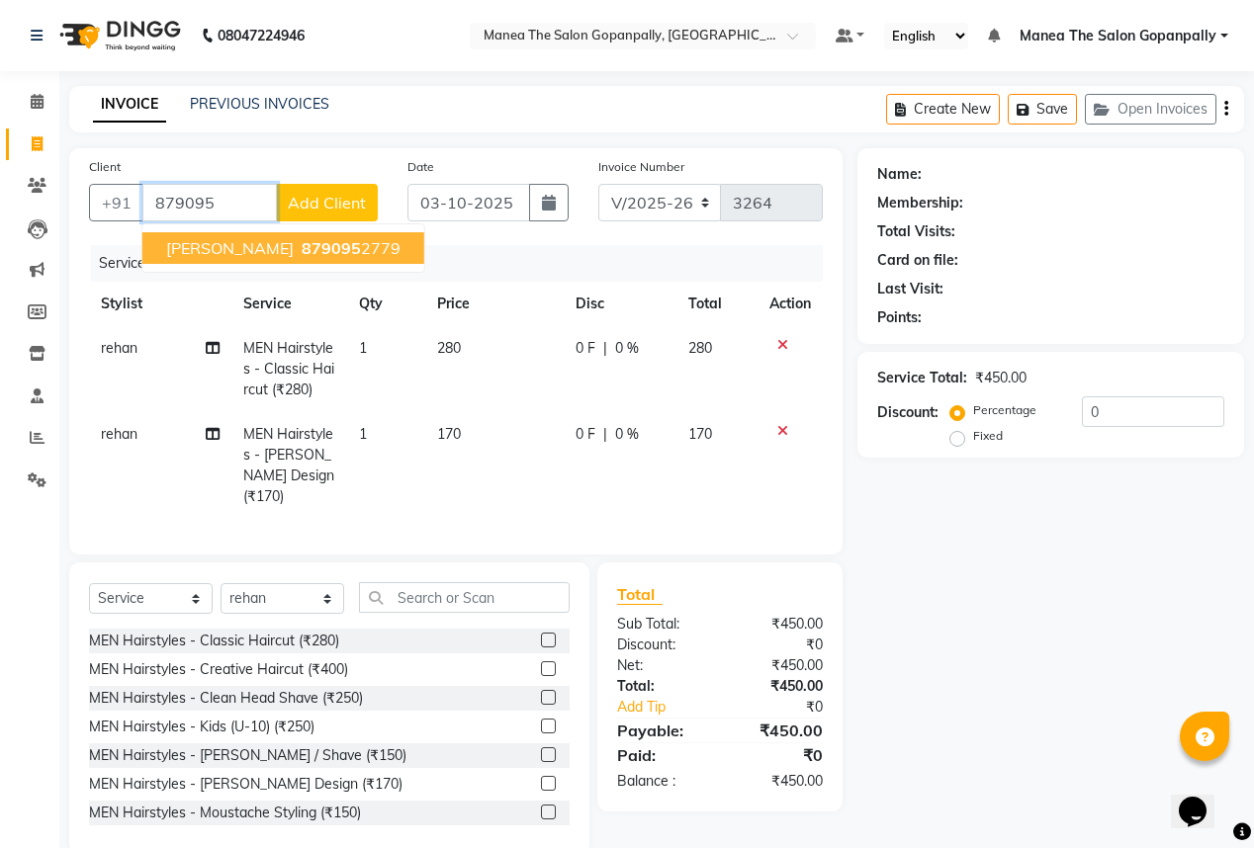
click at [302, 245] on span "879095" at bounding box center [331, 248] width 59 height 20
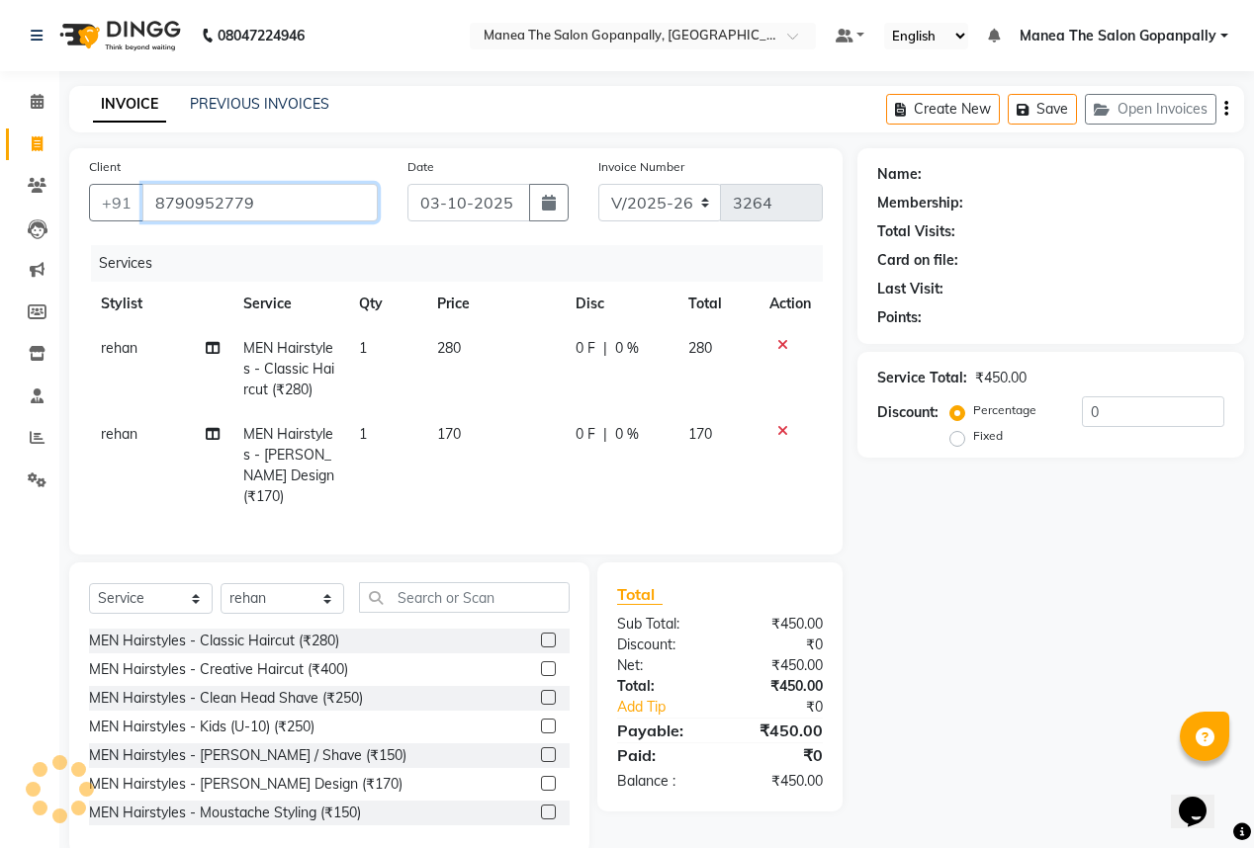
type input "8790952779"
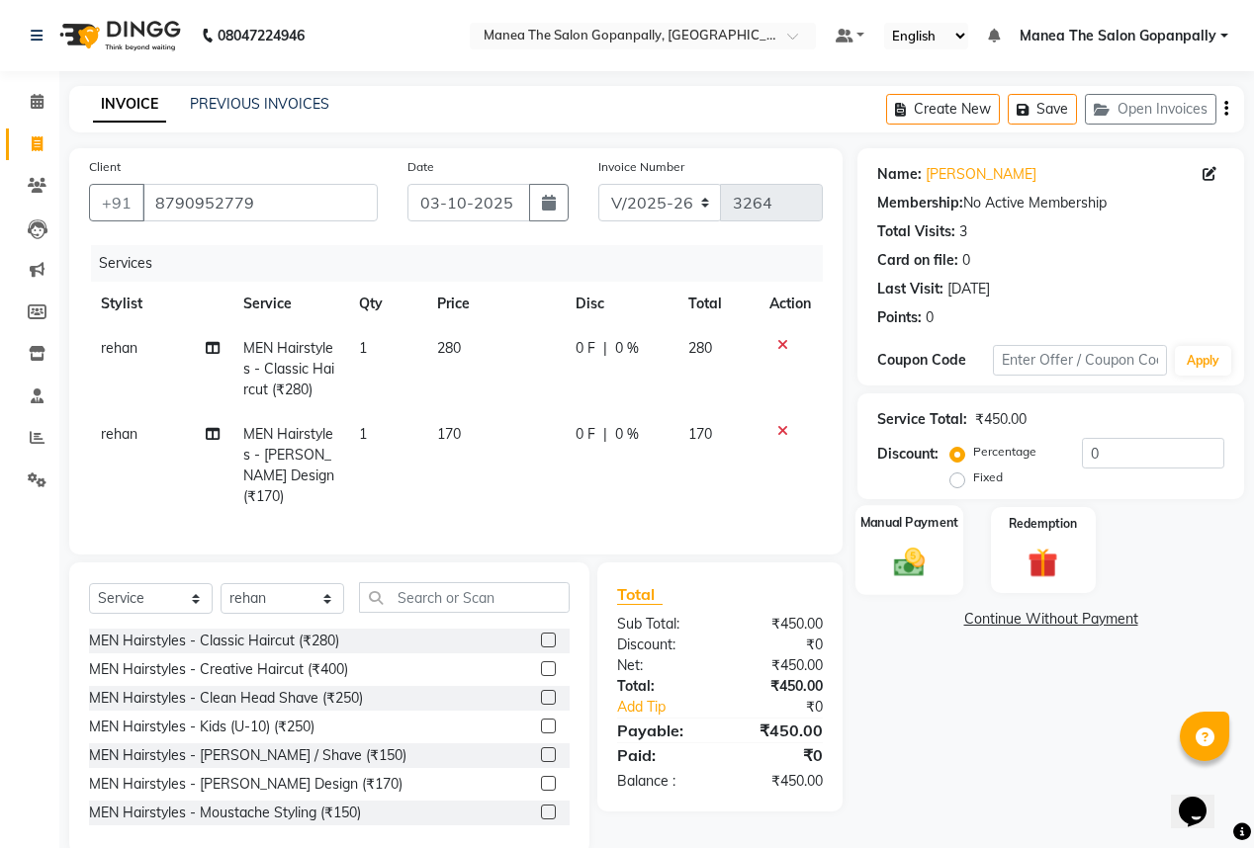
click at [878, 562] on div "Manual Payment" at bounding box center [909, 550] width 108 height 90
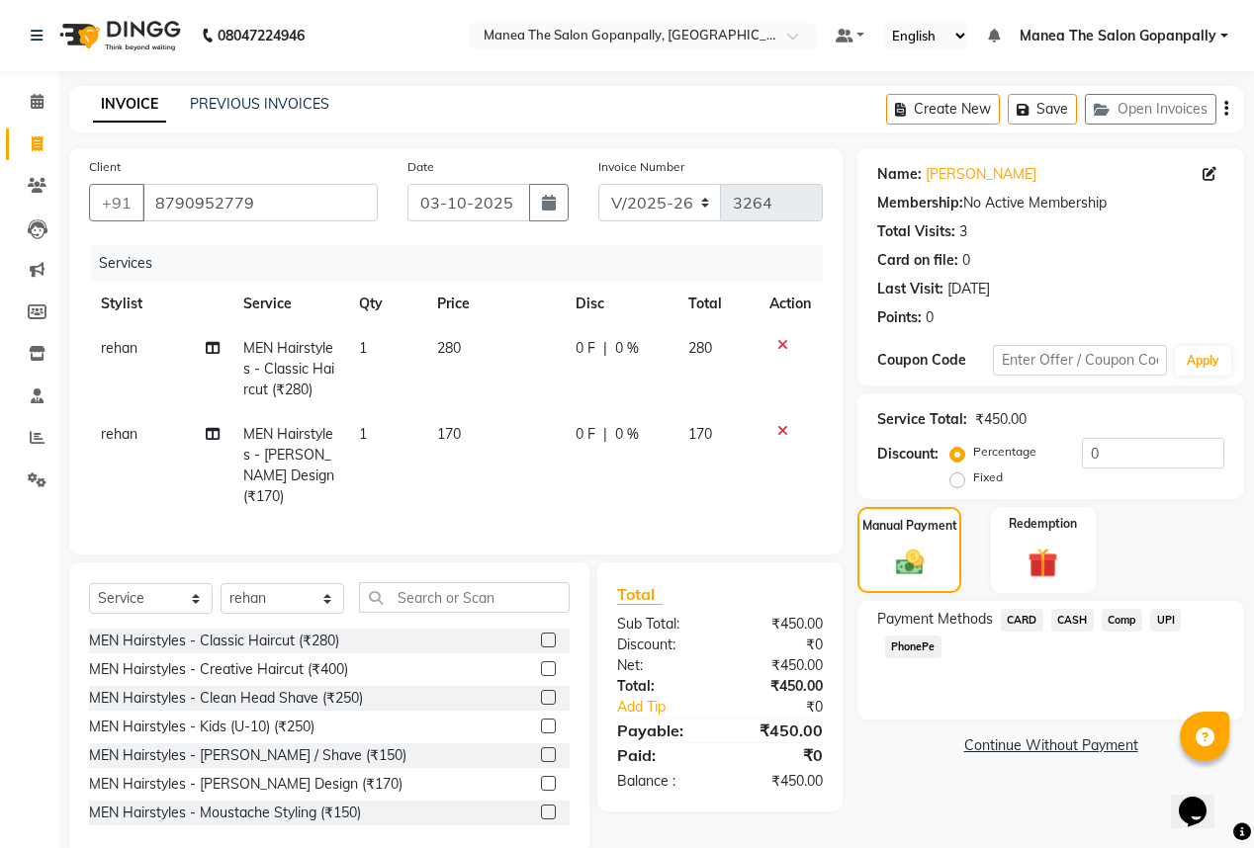
click at [1172, 625] on span "UPI" at bounding box center [1165, 620] width 31 height 23
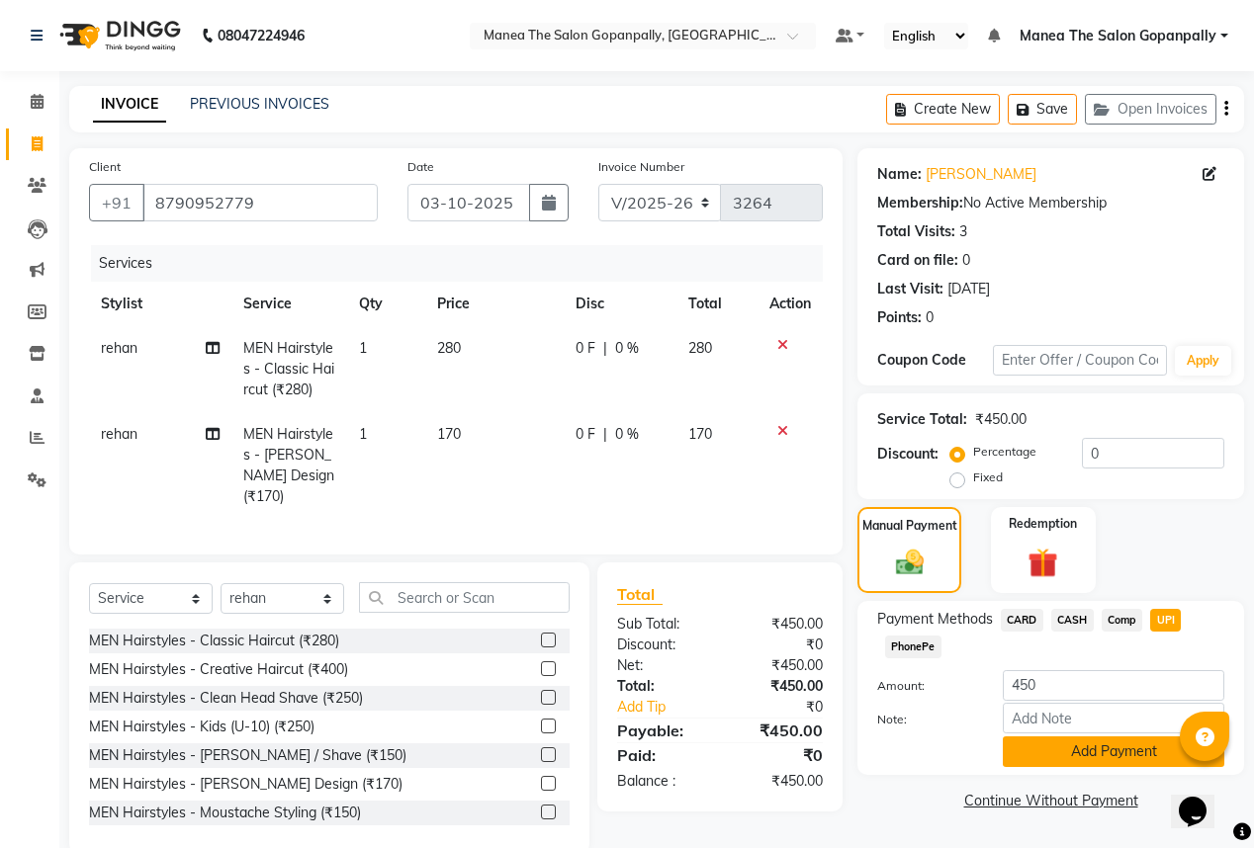
click at [1123, 759] on button "Add Payment" at bounding box center [1113, 752] width 221 height 31
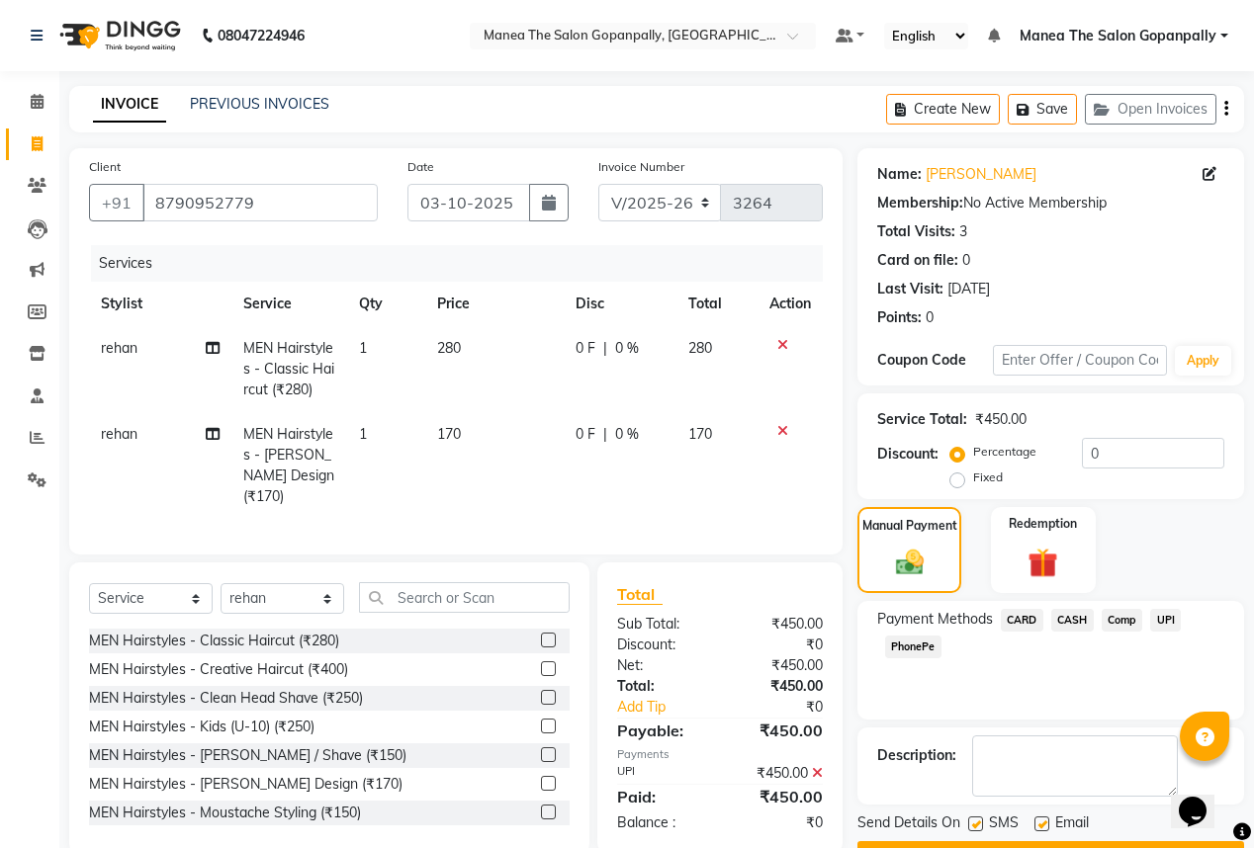
click at [1035, 825] on label at bounding box center [1041, 824] width 15 height 15
click at [1035, 825] on input "checkbox" at bounding box center [1040, 825] width 13 height 13
checkbox input "false"
drag, startPoint x: 971, startPoint y: 821, endPoint x: 974, endPoint y: 801, distance: 20.0
click at [972, 820] on label at bounding box center [975, 824] width 15 height 15
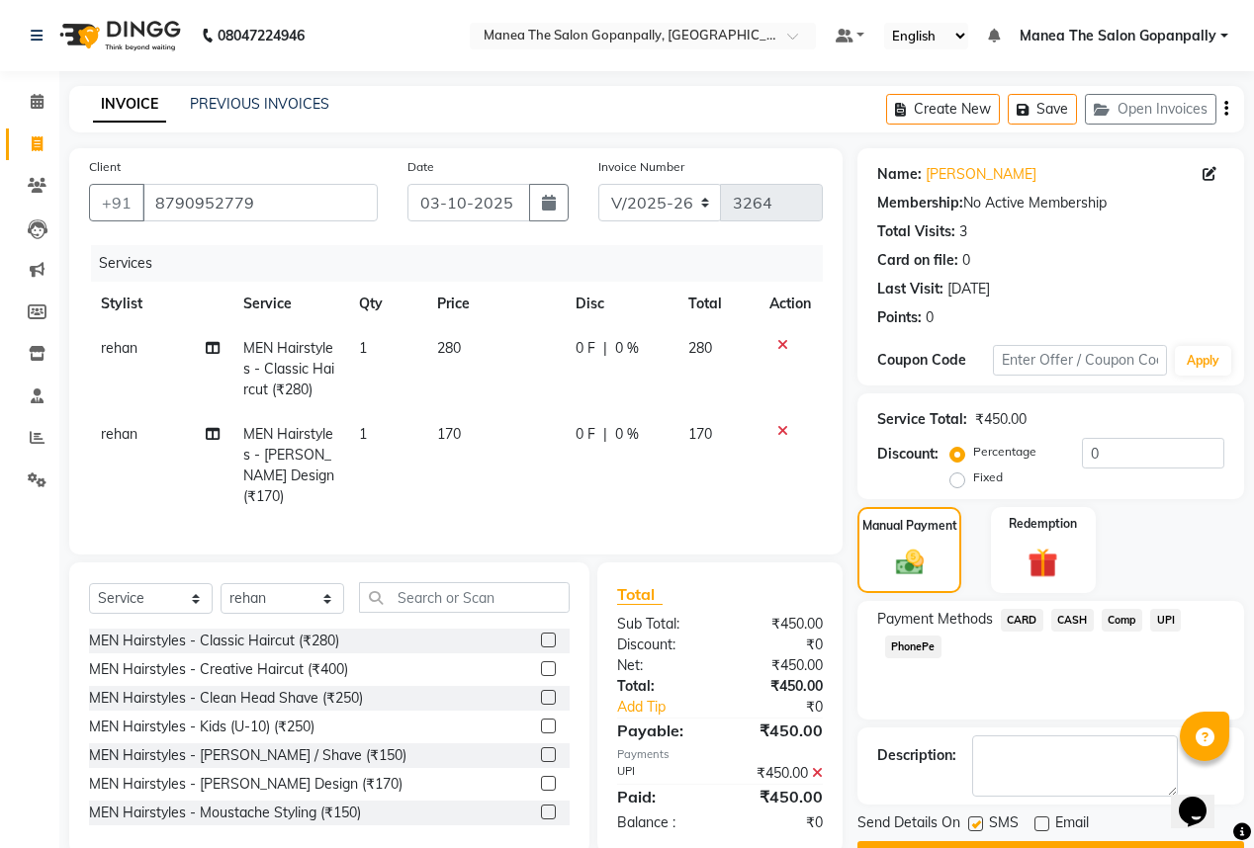
click at [972, 820] on input "checkbox" at bounding box center [974, 825] width 13 height 13
checkbox input "false"
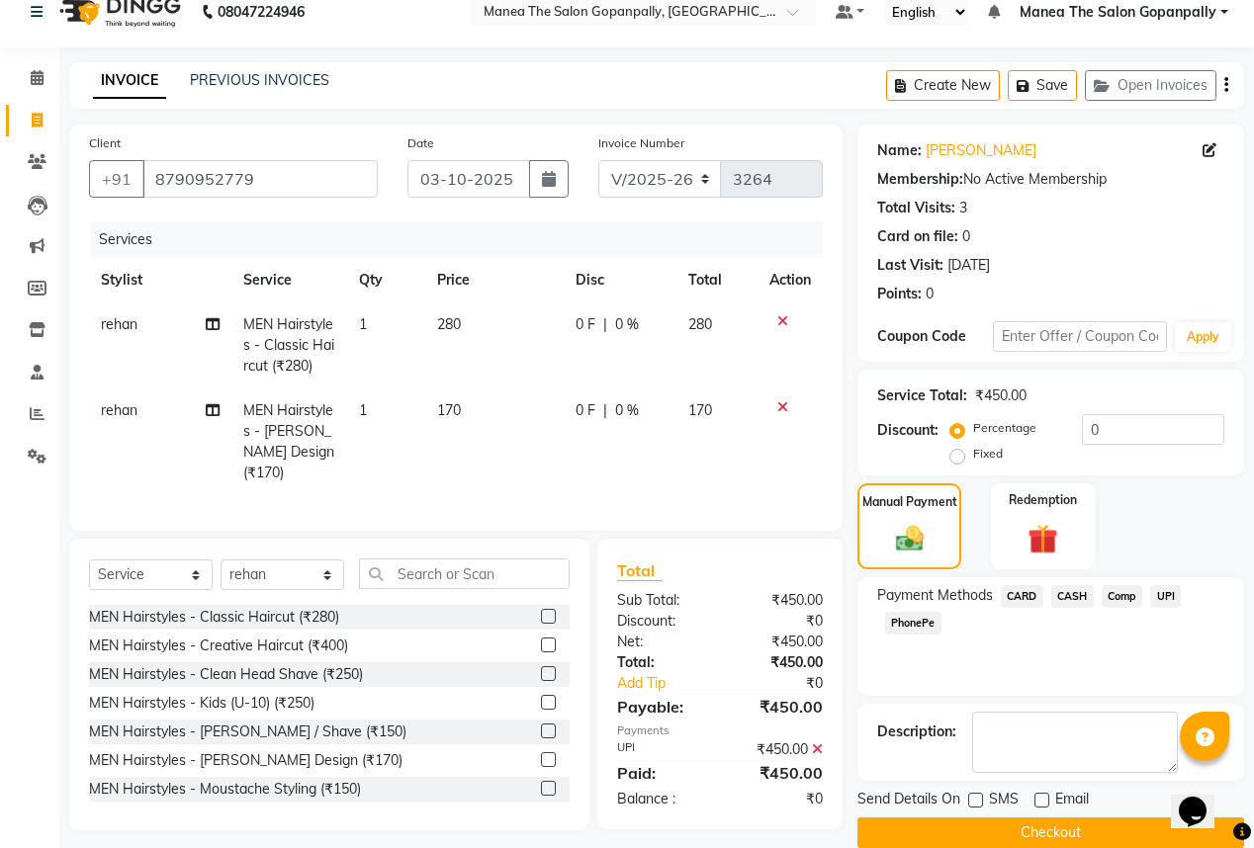
scroll to position [52, 0]
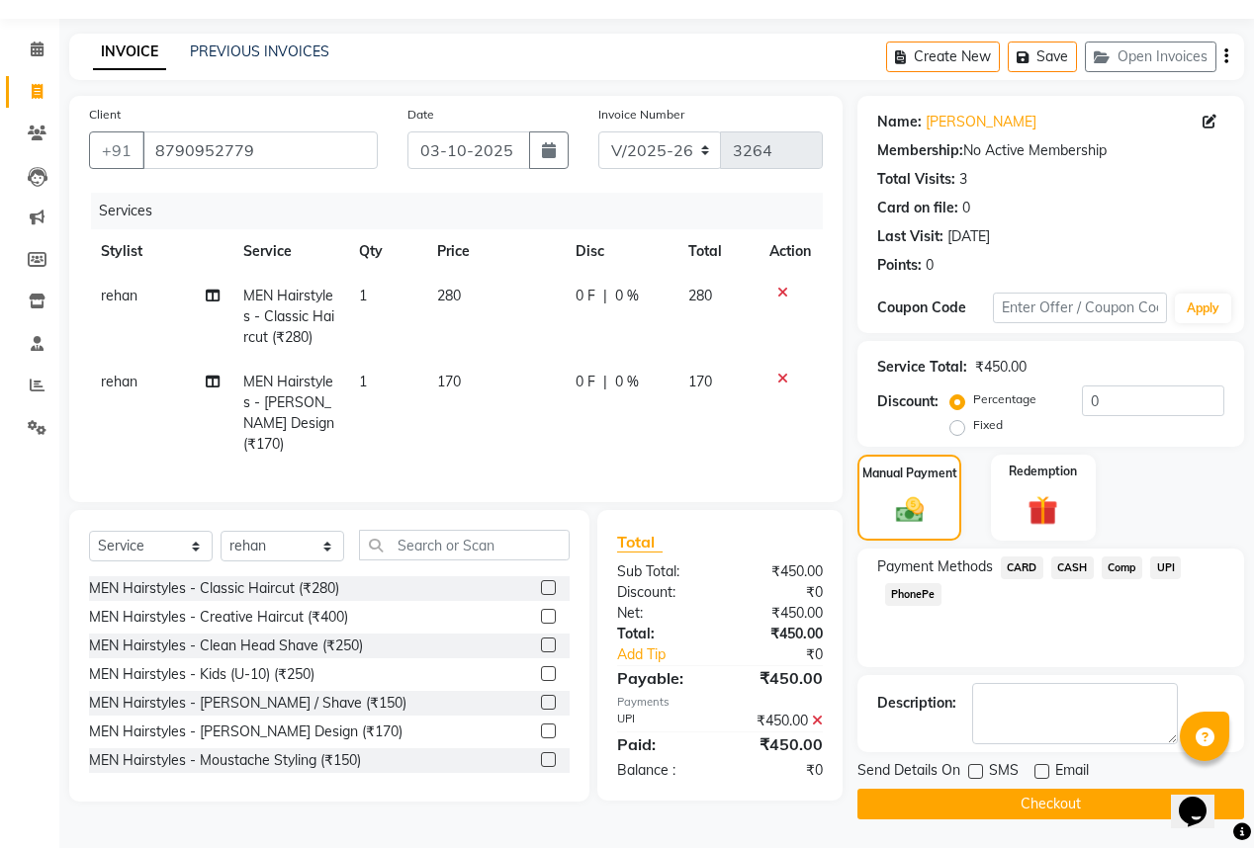
drag, startPoint x: 1015, startPoint y: 809, endPoint x: 992, endPoint y: 760, distance: 53.9
click at [999, 768] on div "Send Details On SMS Email Checkout" at bounding box center [1050, 789] width 387 height 59
click at [1012, 809] on button "Checkout" at bounding box center [1050, 804] width 387 height 31
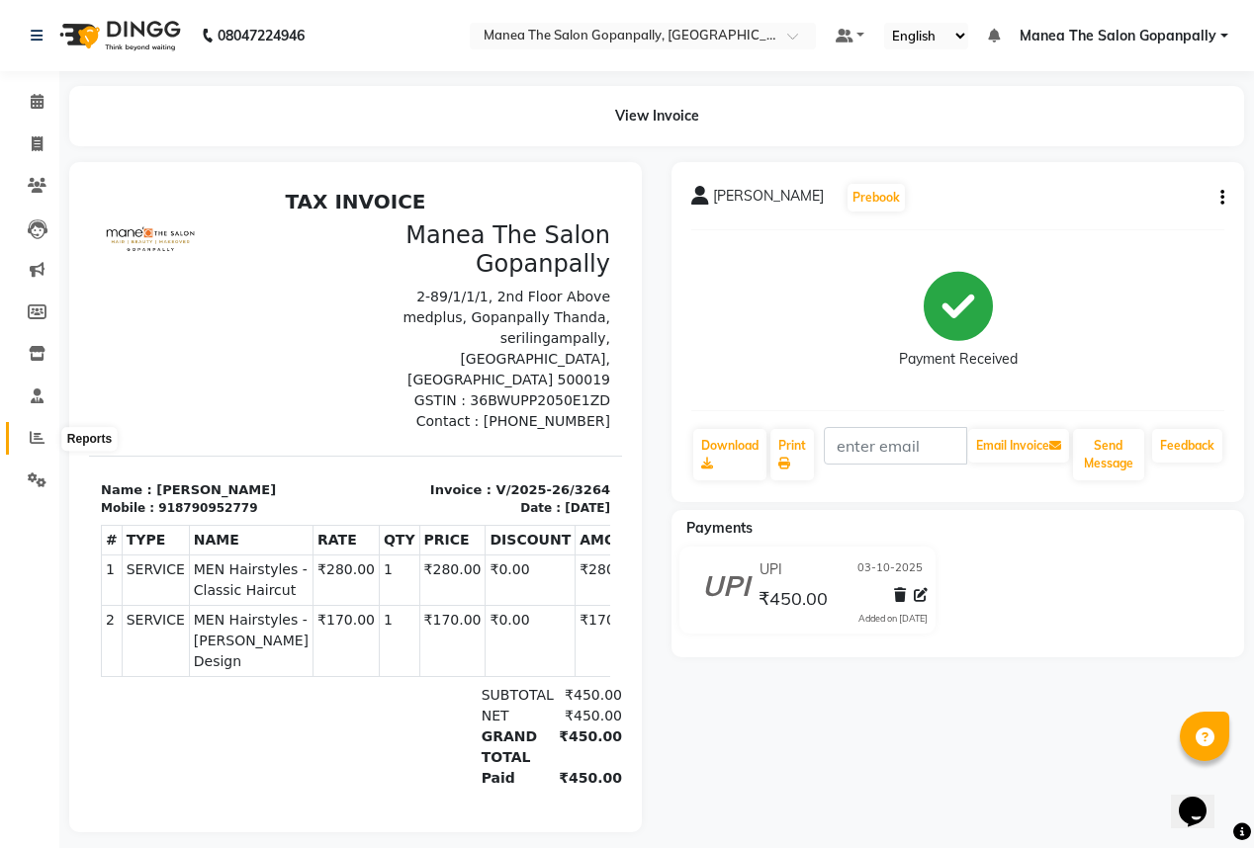
drag, startPoint x: 33, startPoint y: 431, endPoint x: 23, endPoint y: 425, distance: 11.5
click at [33, 430] on span at bounding box center [37, 438] width 35 height 23
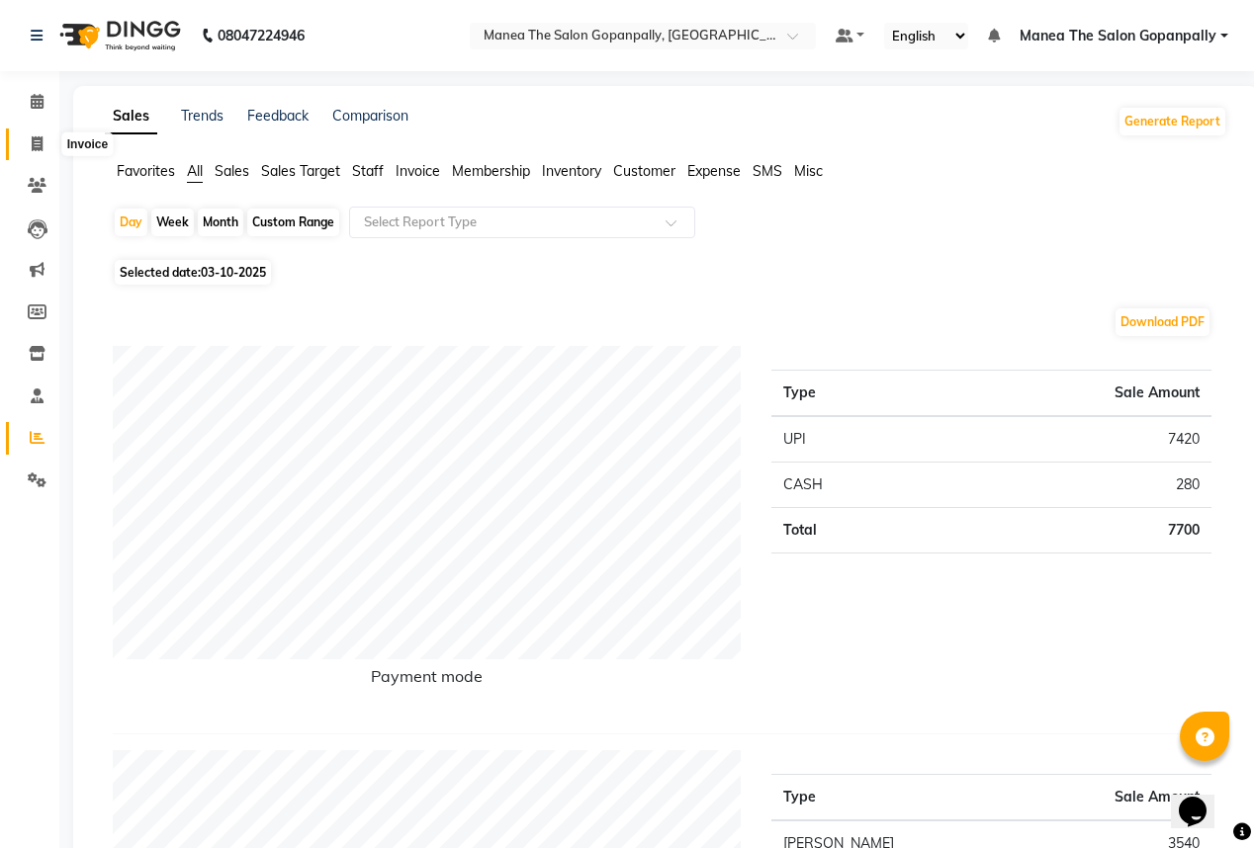
click at [36, 140] on icon at bounding box center [37, 143] width 11 height 15
select select "service"
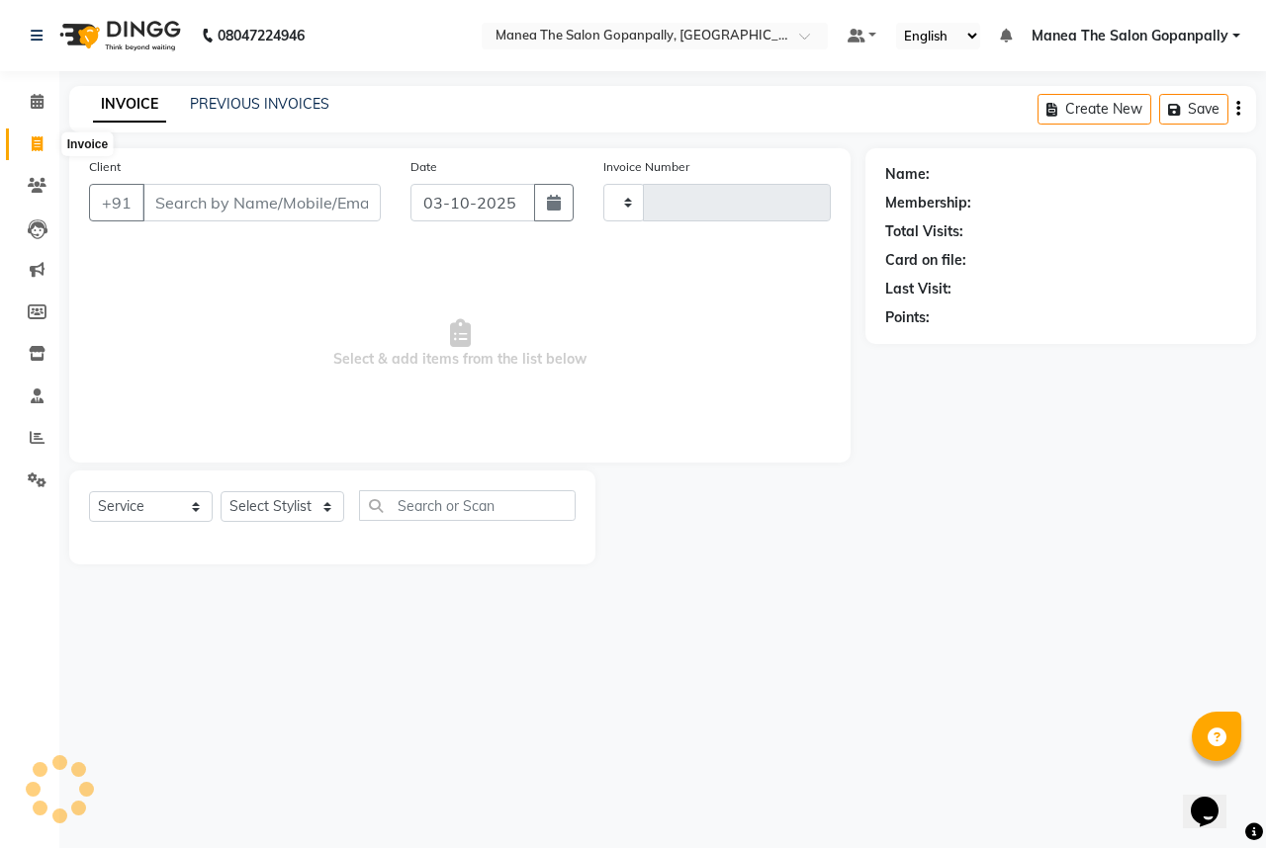
type input "3265"
select select "7027"
